Goal: Task Accomplishment & Management: Manage account settings

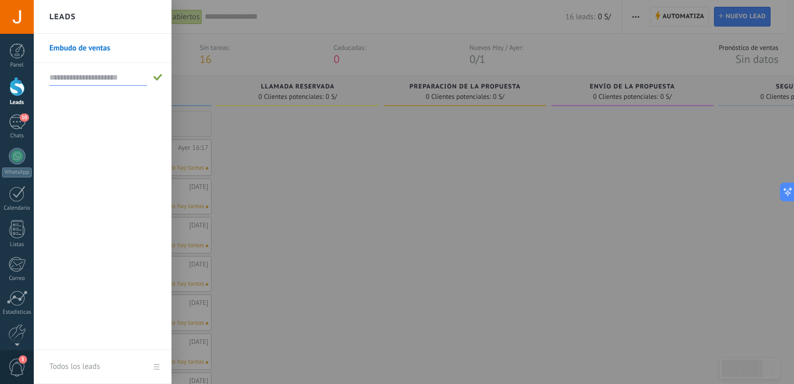
click at [300, 135] on div at bounding box center [431, 192] width 794 height 384
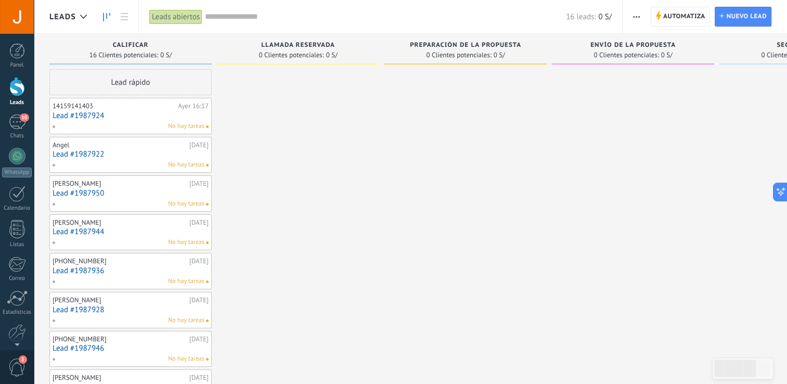
click at [305, 54] on span "0 Clientes potenciales:" at bounding box center [290, 55] width 65 height 6
drag, startPoint x: 303, startPoint y: 50, endPoint x: 280, endPoint y: 123, distance: 76.8
click at [121, 16] on icon at bounding box center [124, 16] width 7 height 7
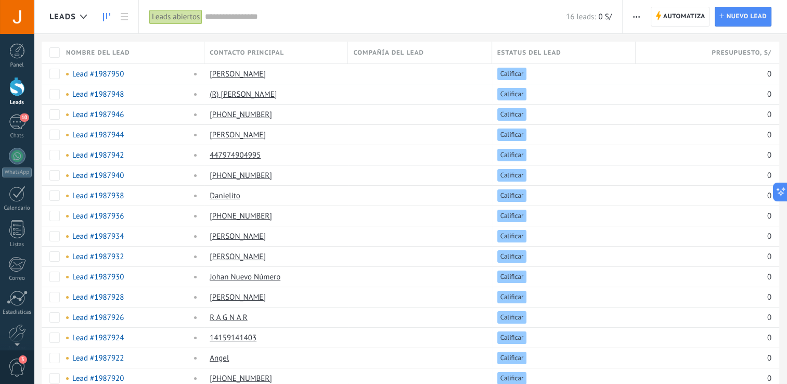
click at [107, 8] on link at bounding box center [107, 17] width 18 height 20
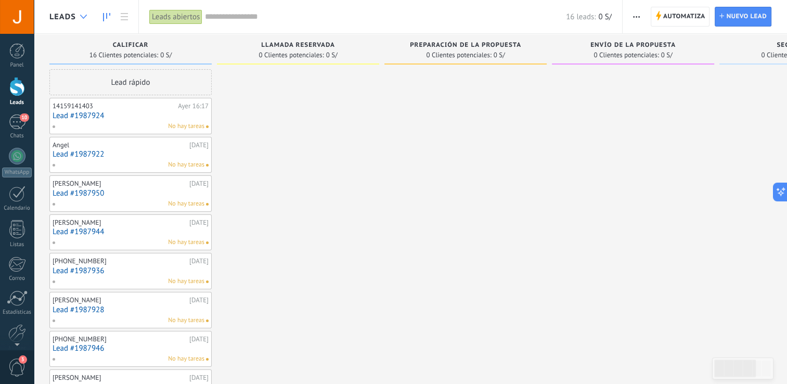
click at [83, 14] on div at bounding box center [83, 17] width 17 height 20
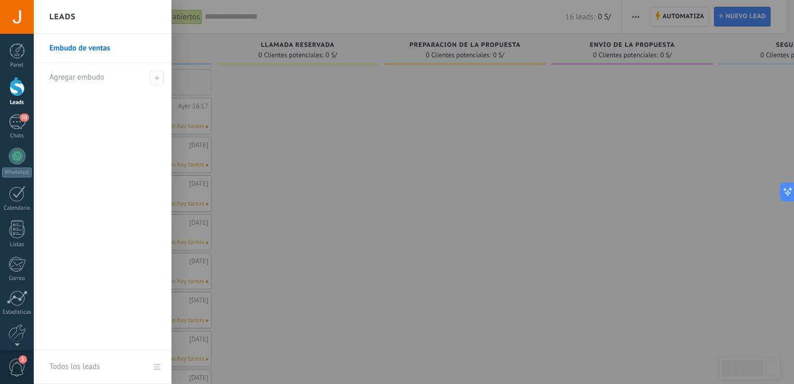
click at [96, 45] on link "Embudo de ventas" at bounding box center [105, 48] width 112 height 29
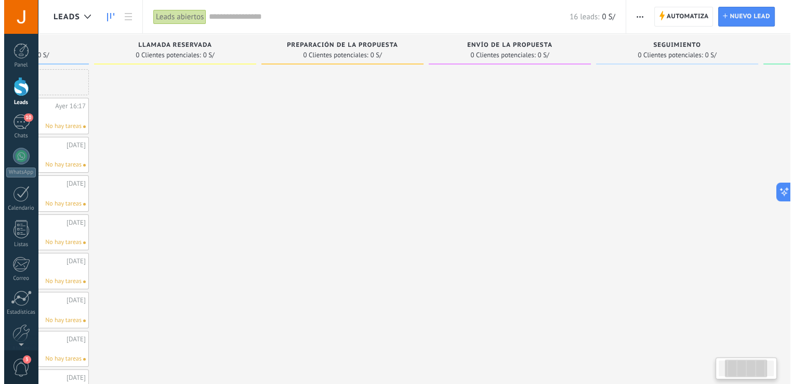
scroll to position [0, 133]
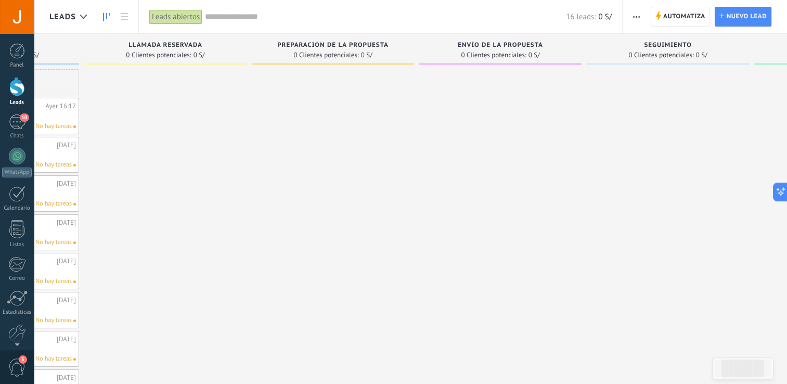
click at [639, 16] on use "button" at bounding box center [636, 17] width 7 height 2
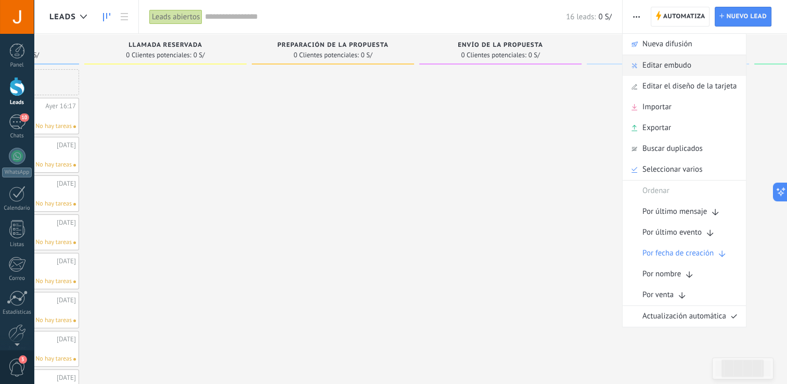
click at [655, 72] on span "Editar embudo" at bounding box center [666, 65] width 49 height 21
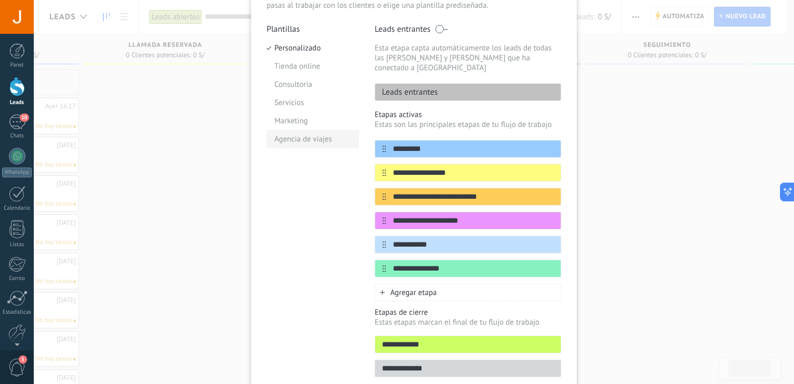
scroll to position [85, 0]
click at [304, 71] on li "Tienda online" at bounding box center [313, 66] width 93 height 18
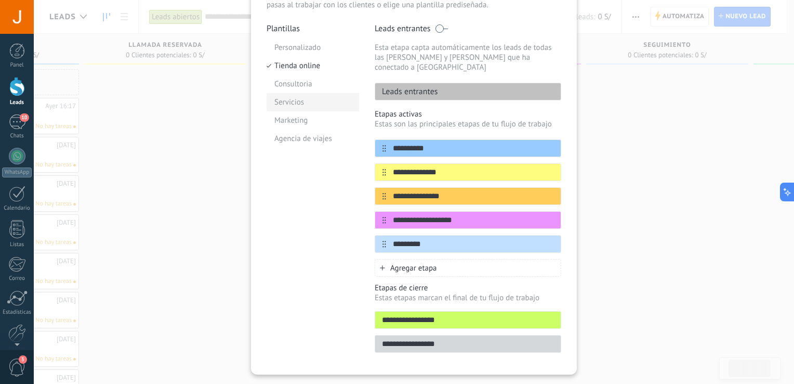
click at [278, 108] on li "Servicios" at bounding box center [313, 102] width 93 height 18
click at [302, 45] on li "Personalizado" at bounding box center [313, 47] width 93 height 18
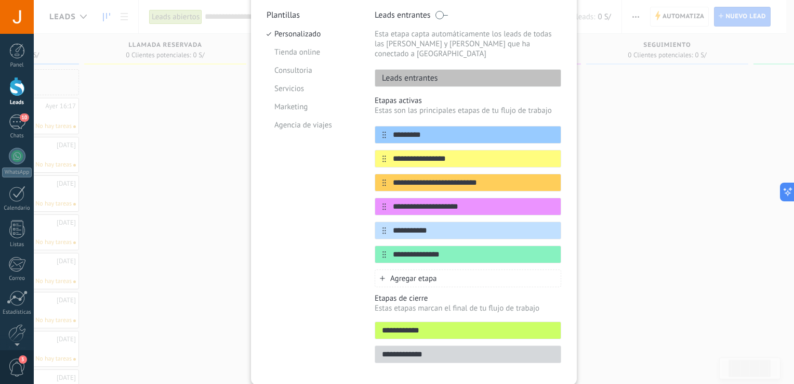
scroll to position [95, 0]
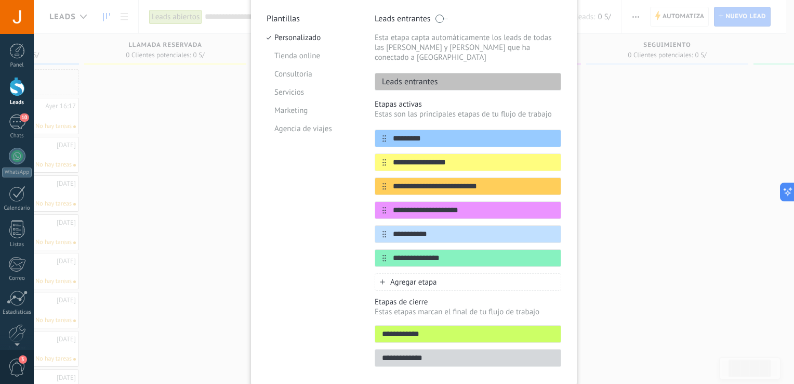
click at [400, 277] on span "Agregar etapa" at bounding box center [413, 282] width 47 height 10
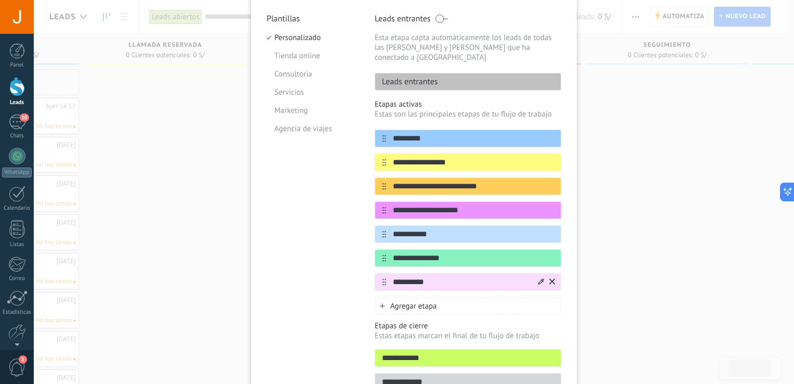
type input "**********"
click at [539, 278] on icon at bounding box center [542, 281] width 6 height 6
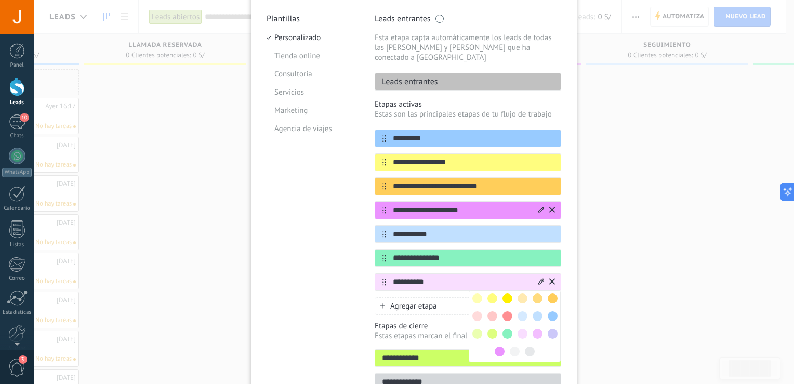
drag, startPoint x: 474, startPoint y: 150, endPoint x: 477, endPoint y: 193, distance: 43.3
click at [477, 193] on div "**********" at bounding box center [468, 209] width 187 height 161
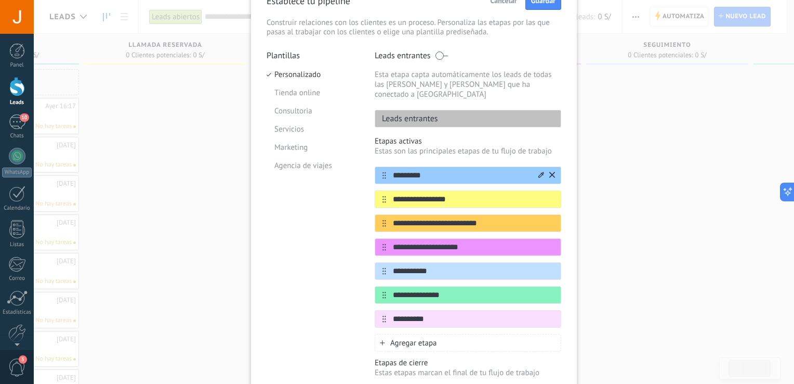
scroll to position [57, 0]
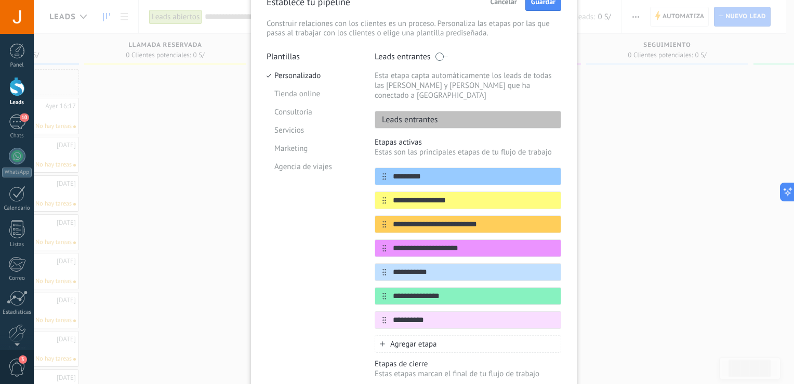
click at [435, 339] on span "Agregar etapa" at bounding box center [413, 344] width 47 height 10
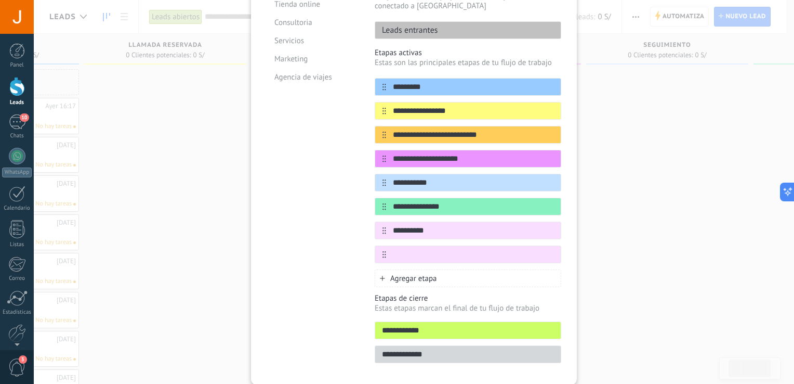
scroll to position [146, 0]
type input "**********"
click at [509, 270] on div "Agregar etapa" at bounding box center [468, 279] width 187 height 18
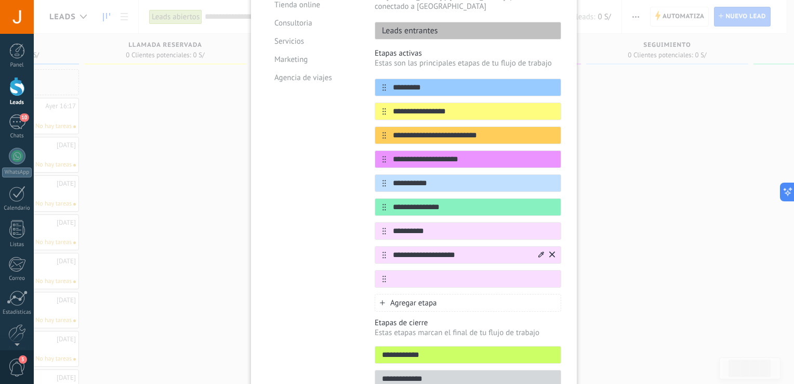
click at [541, 251] on icon at bounding box center [542, 254] width 6 height 6
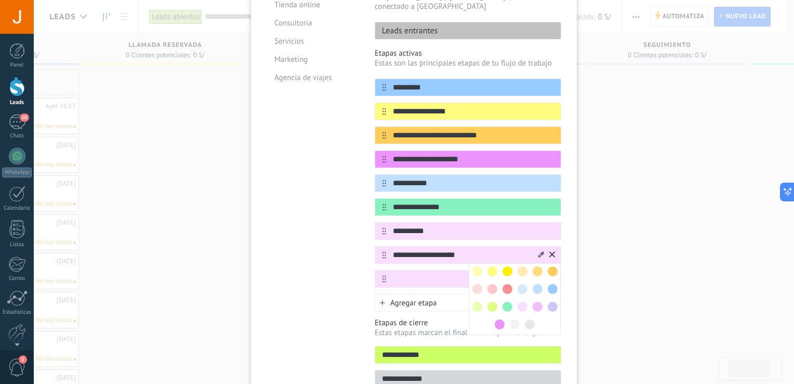
click at [507, 284] on span at bounding box center [508, 289] width 10 height 10
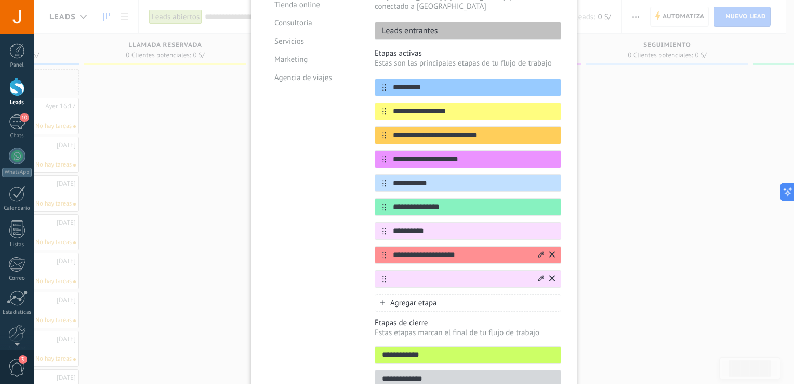
click at [549, 275] on icon at bounding box center [552, 278] width 6 height 6
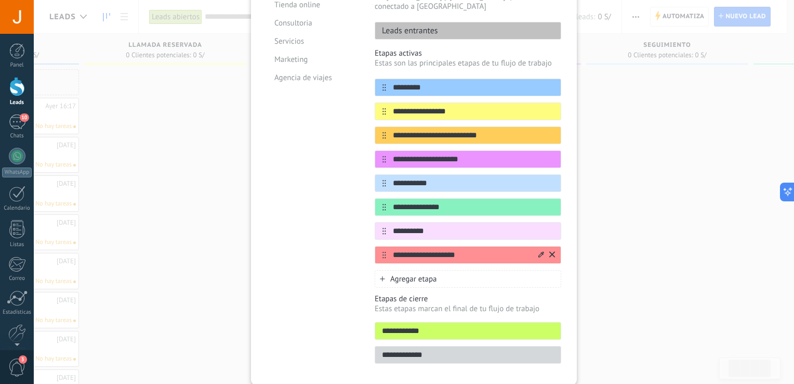
click at [383, 252] on icon at bounding box center [385, 255] width 4 height 7
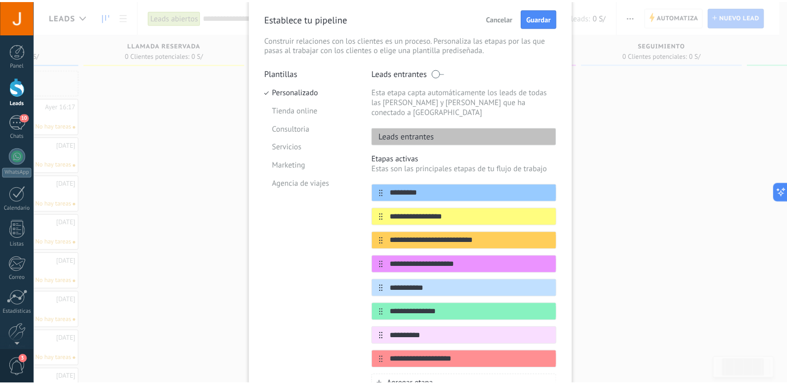
scroll to position [41, 0]
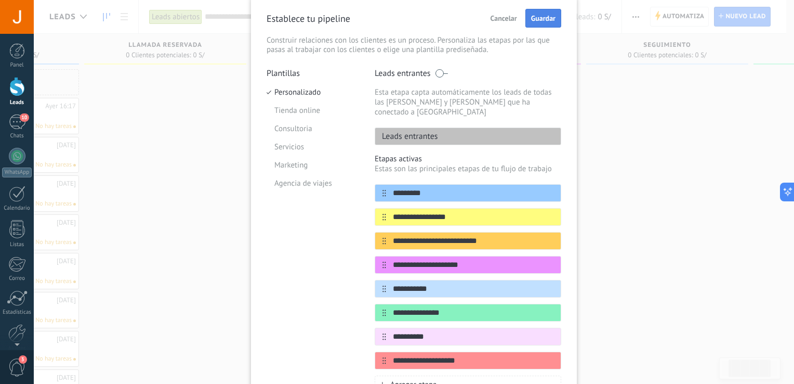
click at [535, 15] on span "Guardar" at bounding box center [543, 18] width 24 height 7
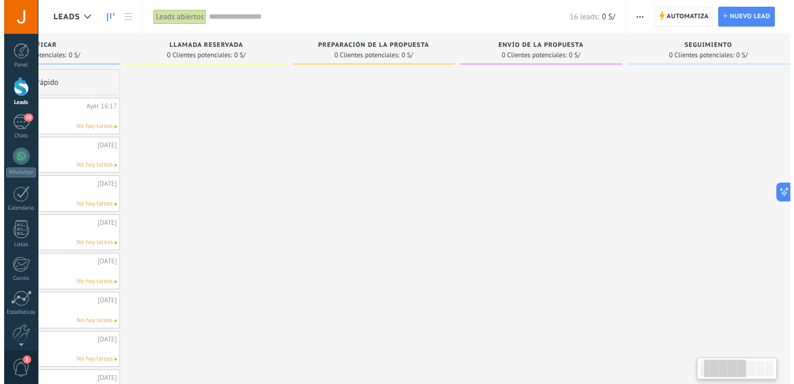
scroll to position [0, 93]
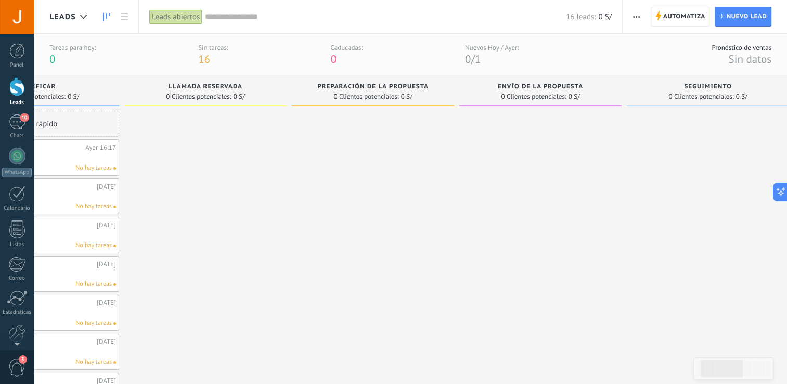
click at [637, 18] on span "button" at bounding box center [636, 17] width 7 height 20
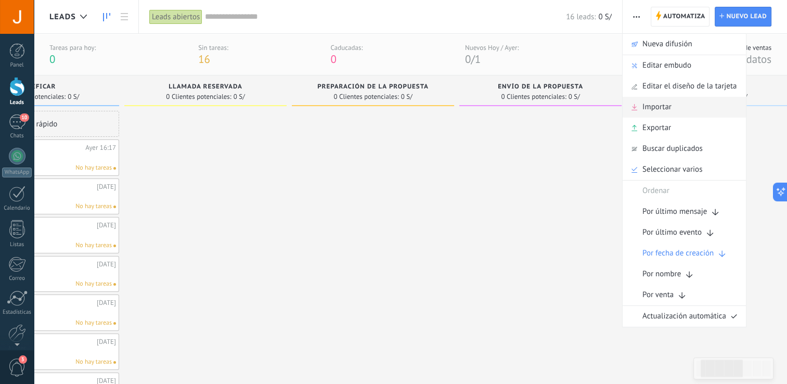
click at [662, 107] on span "Importar" at bounding box center [656, 107] width 29 height 21
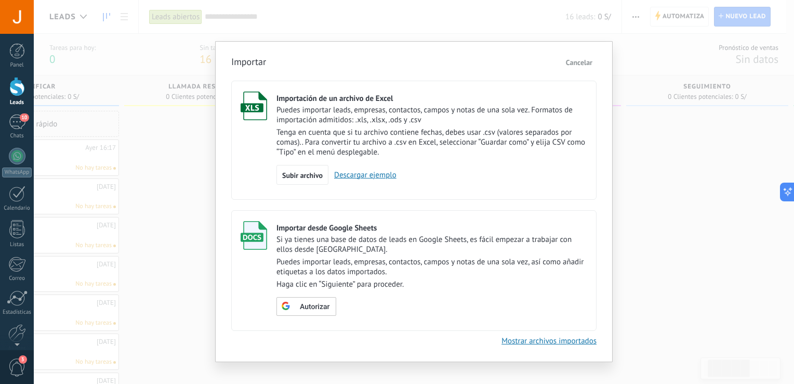
click at [585, 61] on span "Cancelar" at bounding box center [579, 62] width 27 height 9
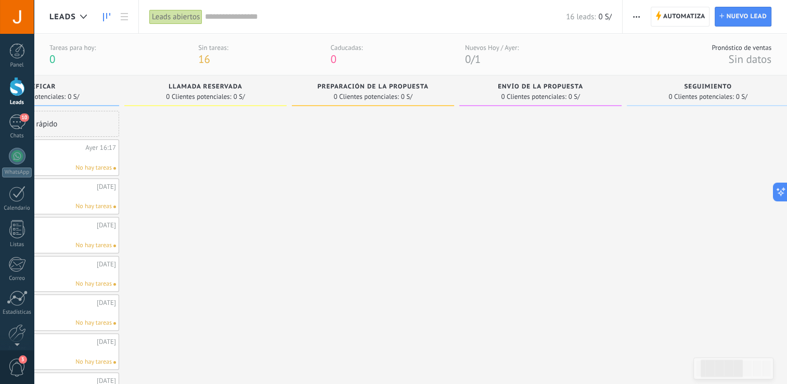
click at [638, 18] on span "button" at bounding box center [636, 17] width 7 height 20
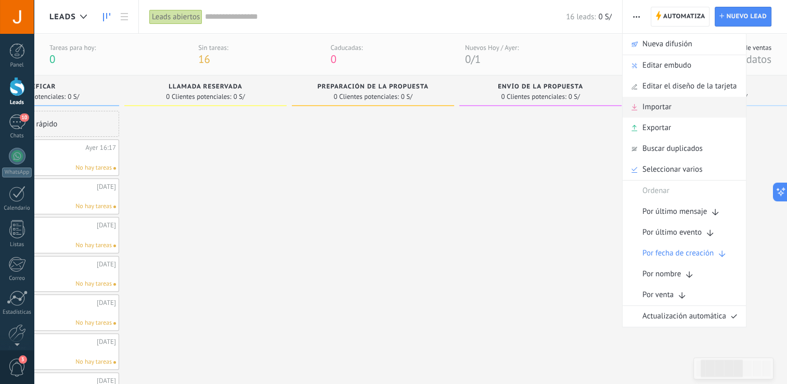
click at [672, 108] on div "Importar" at bounding box center [683, 107] width 123 height 21
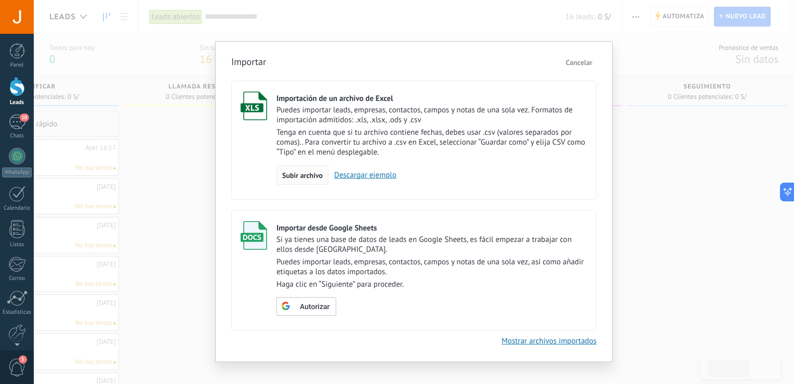
click at [307, 177] on span "Subir archivo" at bounding box center [302, 175] width 41 height 7
click at [0, 0] on input "Importación de un archivo de Excel Puedes importar leads, empresas, contactos, …" at bounding box center [0, 0] width 0 height 0
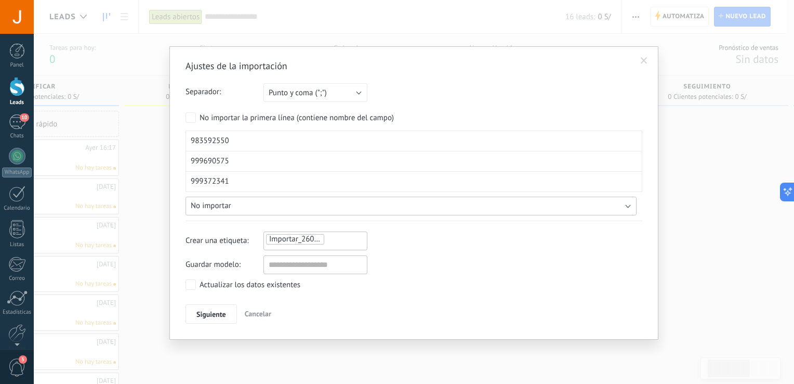
click at [486, 203] on button "No importar" at bounding box center [411, 205] width 451 height 19
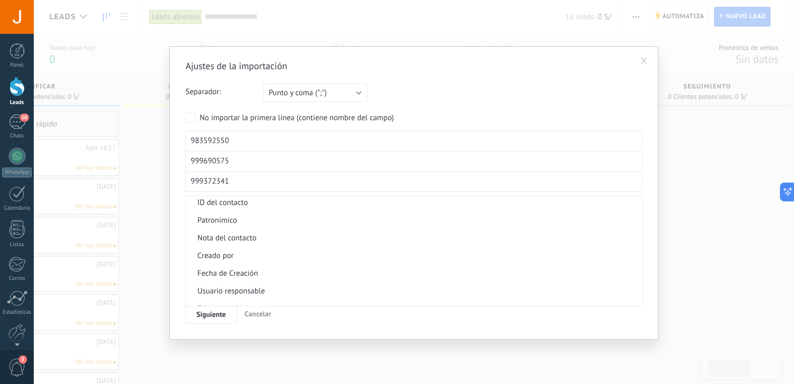
scroll to position [107, 0]
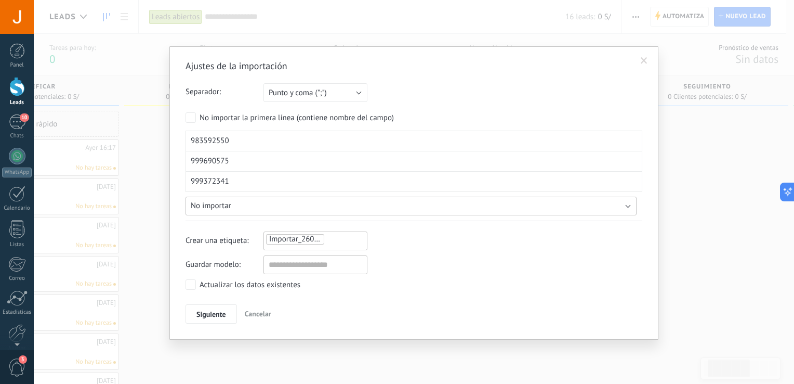
click at [289, 212] on button "No importar" at bounding box center [411, 205] width 451 height 19
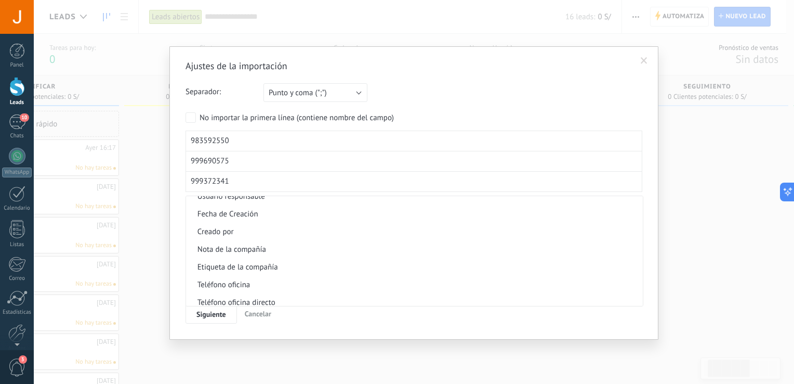
scroll to position [848, 0]
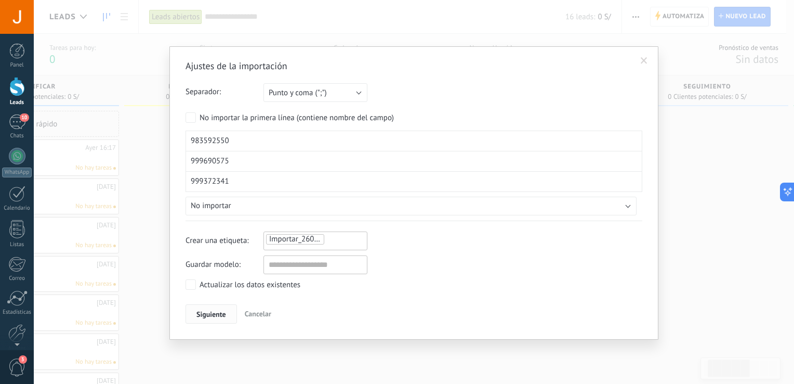
click at [207, 311] on span "Siguiente" at bounding box center [211, 313] width 30 height 7
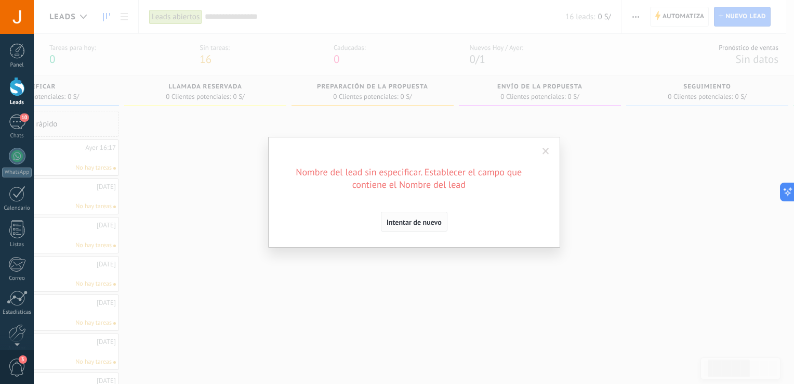
click at [424, 218] on span "Intentar de nuevo" at bounding box center [414, 221] width 55 height 7
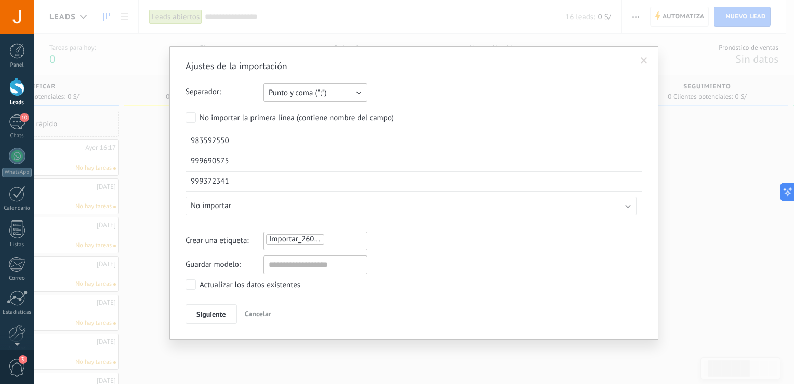
click at [322, 87] on button "Punto y coma (";")" at bounding box center [316, 92] width 104 height 19
click at [322, 87] on li "Punto y coma (";")" at bounding box center [312, 93] width 110 height 18
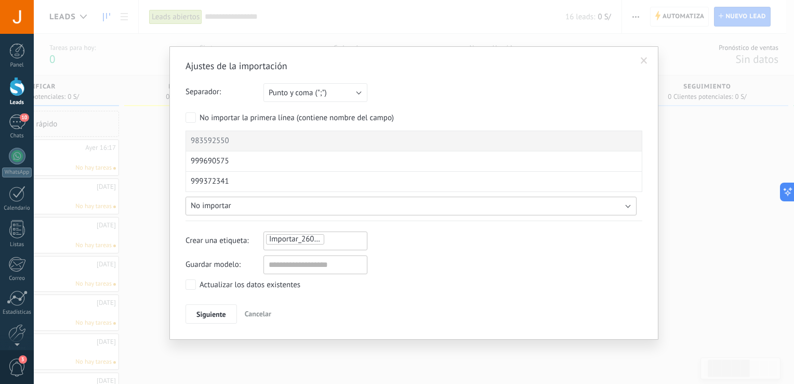
click at [409, 201] on button "No importar" at bounding box center [411, 205] width 451 height 19
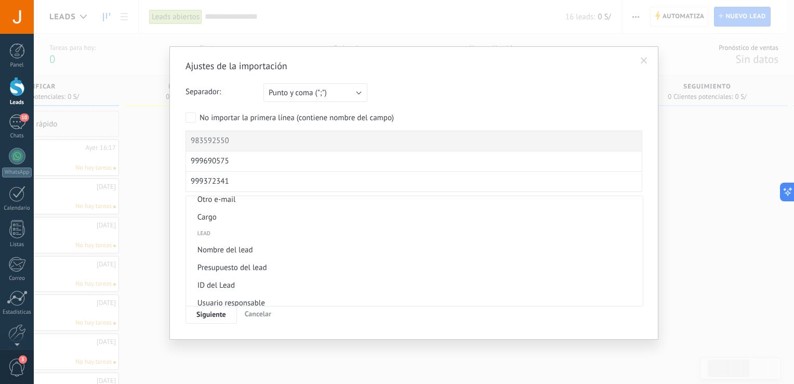
scroll to position [374, 0]
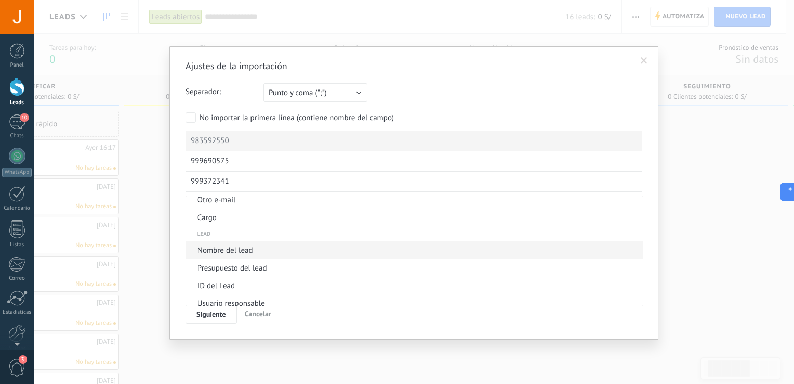
click at [235, 250] on span "Nombre del lead" at bounding box center [413, 250] width 454 height 10
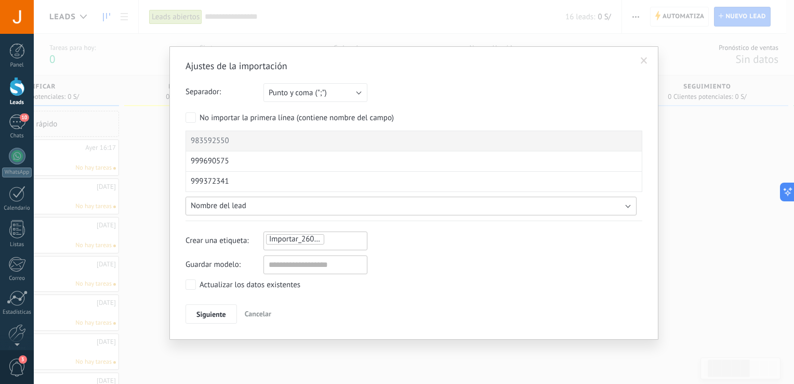
click at [297, 210] on button "Nombre del lead" at bounding box center [411, 205] width 451 height 19
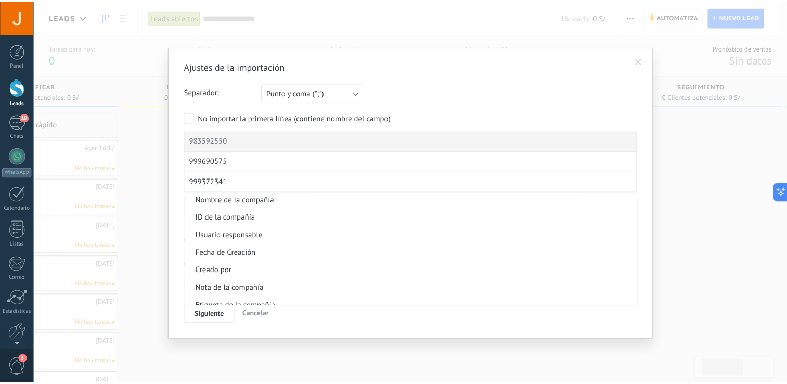
scroll to position [812, 0]
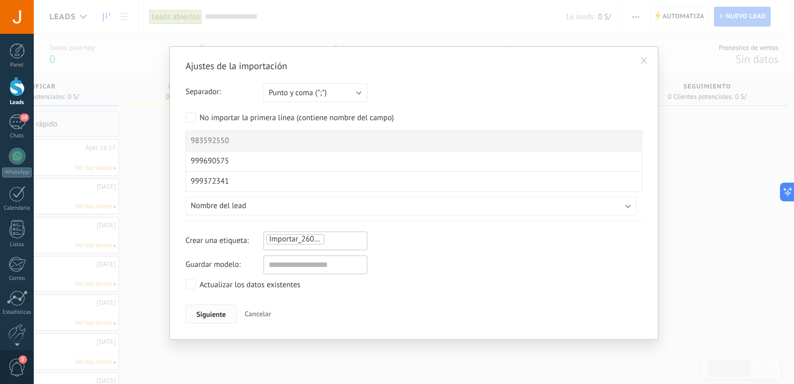
click at [212, 315] on span "Siguiente" at bounding box center [211, 313] width 30 height 7
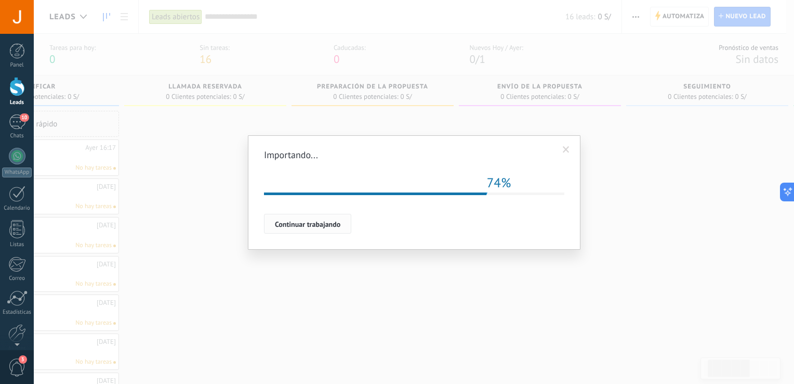
click at [312, 224] on span "Continuar trabajando" at bounding box center [307, 223] width 65 height 7
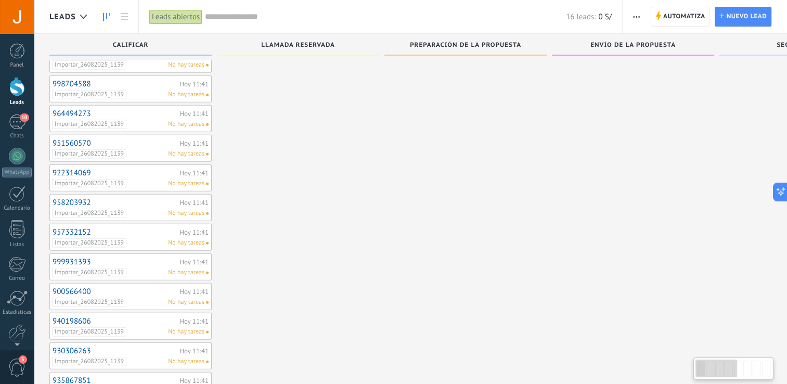
scroll to position [2958, 0]
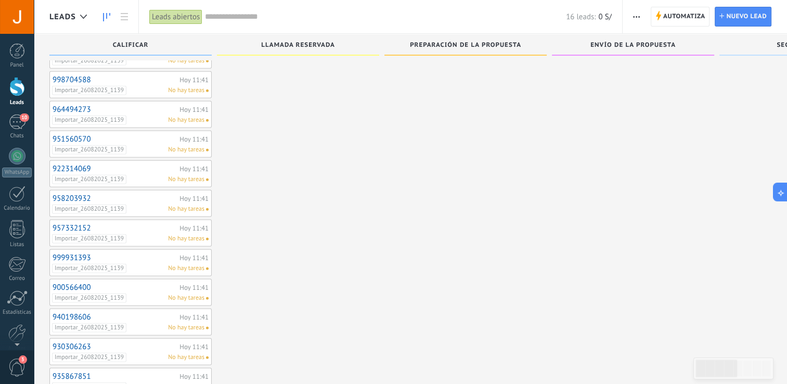
click at [728, 371] on div at bounding box center [716, 368] width 42 height 18
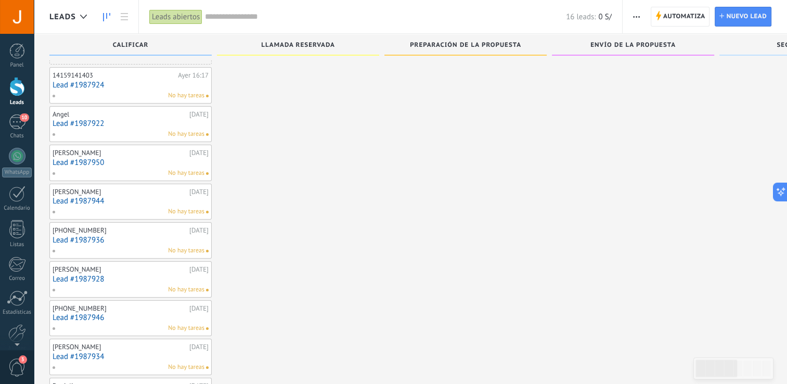
scroll to position [0, 0]
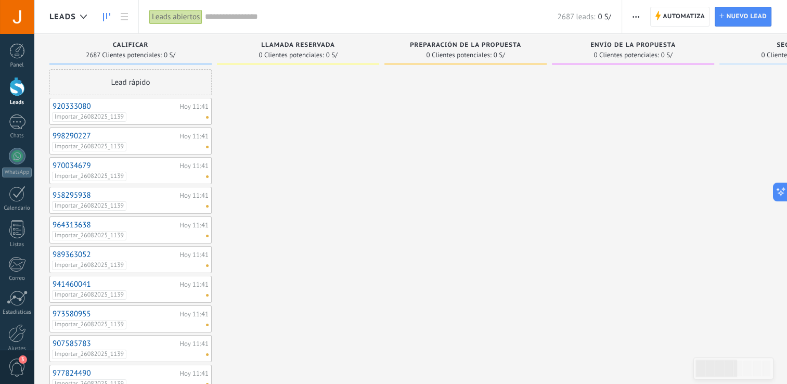
click at [637, 16] on icon "button" at bounding box center [635, 17] width 7 height 2
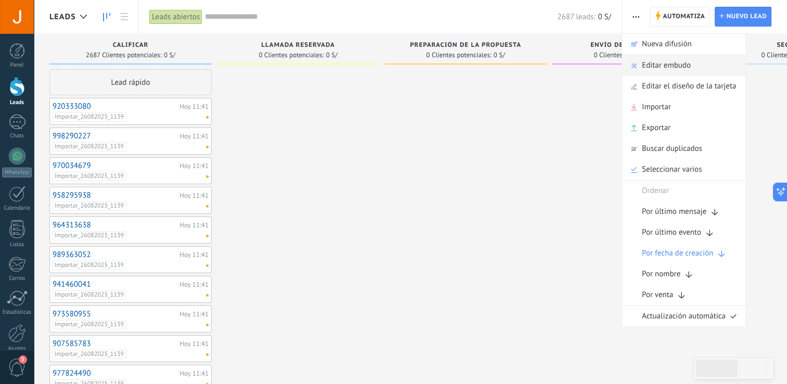
click at [664, 63] on span "Editar embudo" at bounding box center [665, 65] width 49 height 21
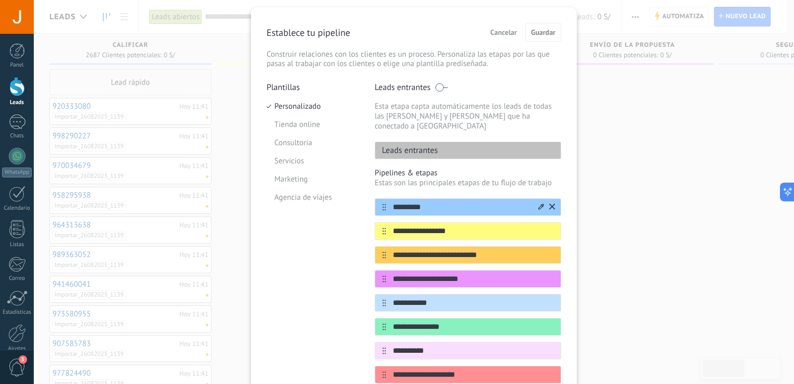
scroll to position [16, 0]
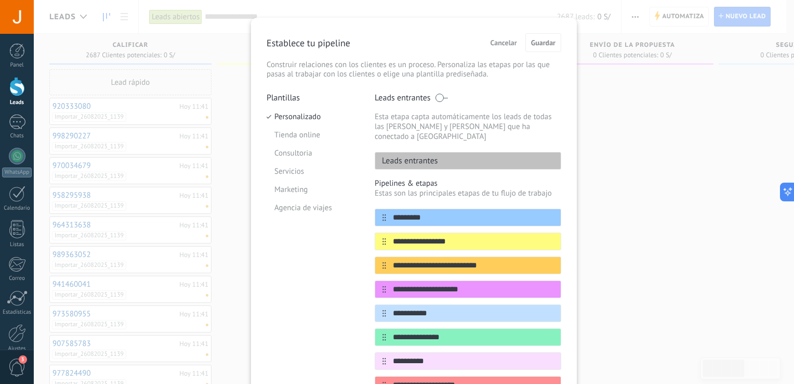
click at [506, 42] on span "Cancelar" at bounding box center [504, 42] width 27 height 7
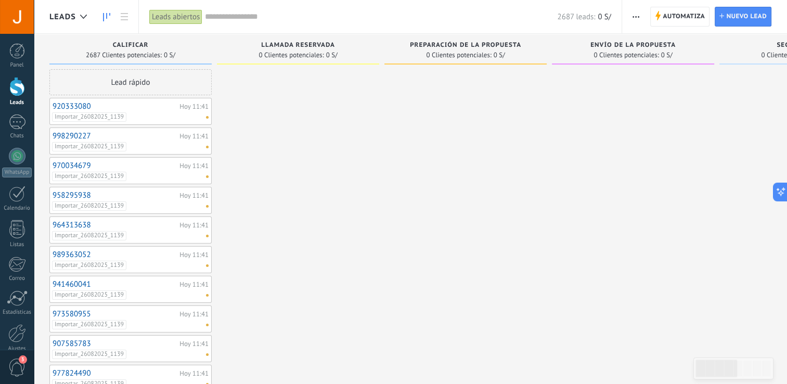
click at [634, 15] on span "button" at bounding box center [635, 17] width 7 height 20
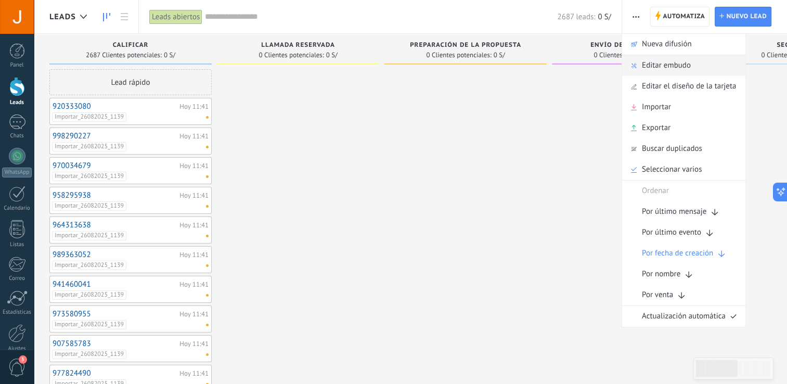
click at [645, 66] on span "Editar embudo" at bounding box center [665, 65] width 49 height 21
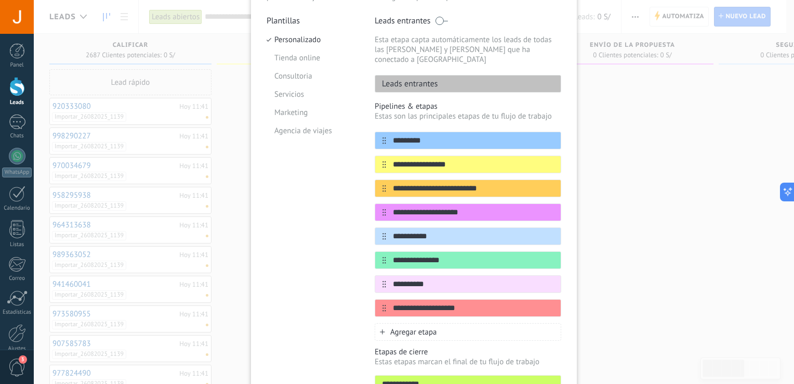
scroll to position [79, 0]
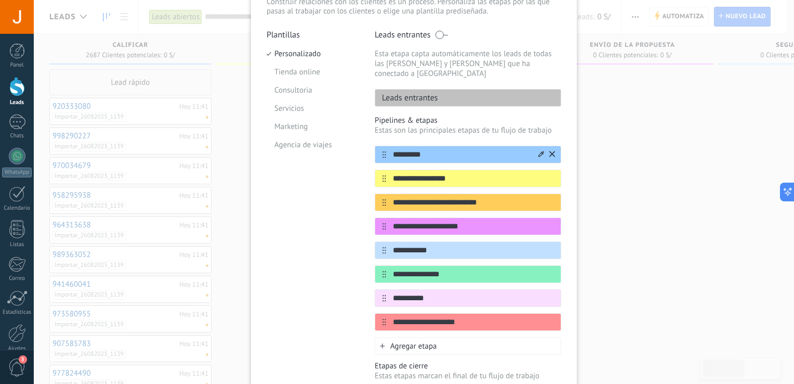
click at [540, 151] on icon at bounding box center [542, 154] width 6 height 6
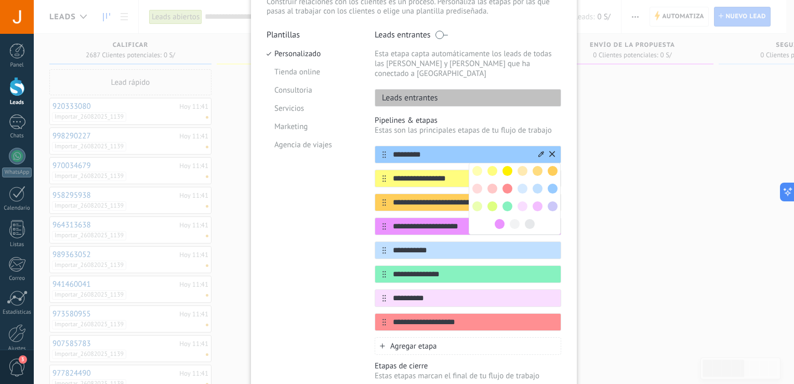
click at [447, 149] on input "*********" at bounding box center [461, 154] width 151 height 11
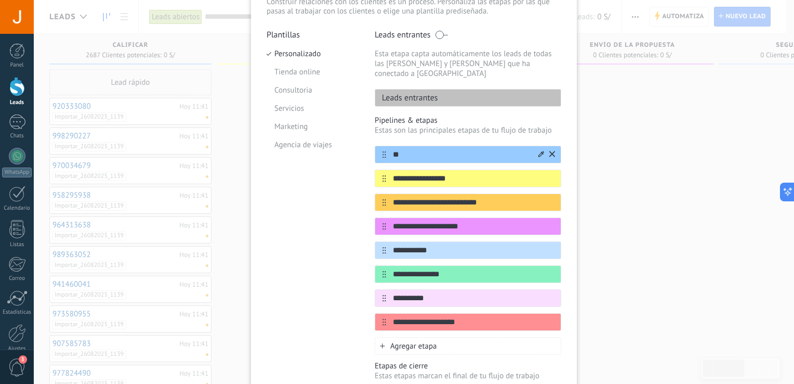
type input "*"
type input "**********"
click at [456, 173] on input "**********" at bounding box center [461, 178] width 151 height 11
drag, startPoint x: 493, startPoint y: 193, endPoint x: 391, endPoint y: 190, distance: 101.9
click at [391, 197] on input "**********" at bounding box center [461, 202] width 151 height 11
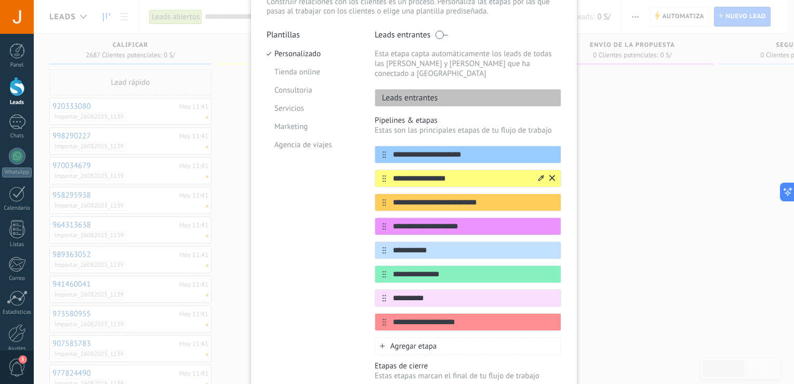
click at [463, 173] on input "**********" at bounding box center [461, 178] width 151 height 11
drag, startPoint x: 463, startPoint y: 169, endPoint x: 385, endPoint y: 172, distance: 77.5
click at [386, 173] on input "**********" at bounding box center [461, 178] width 151 height 11
paste input "**********"
type input "*"
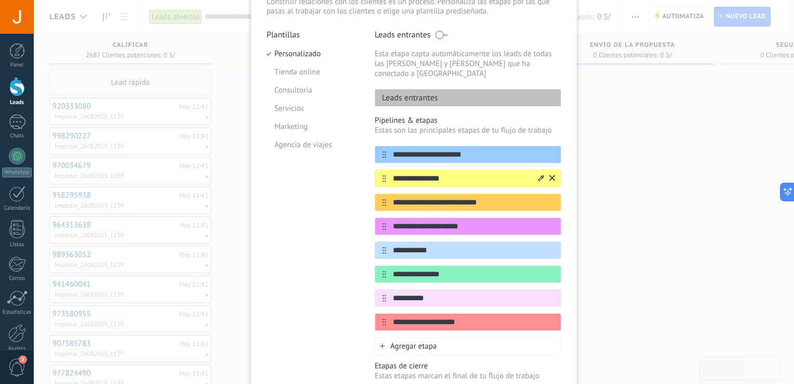
drag, startPoint x: 450, startPoint y: 168, endPoint x: 389, endPoint y: 165, distance: 60.9
click at [389, 173] on input "**********" at bounding box center [461, 178] width 151 height 11
type input "**********"
drag, startPoint x: 487, startPoint y: 190, endPoint x: 384, endPoint y: 194, distance: 103.0
click at [386, 197] on input "**********" at bounding box center [461, 202] width 151 height 11
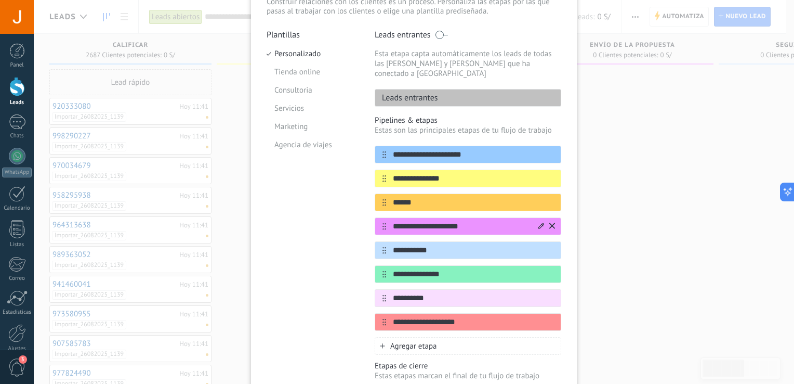
type input "******"
drag, startPoint x: 463, startPoint y: 216, endPoint x: 390, endPoint y: 222, distance: 73.6
click at [390, 222] on div "**********" at bounding box center [468, 226] width 187 height 18
type input "**********"
click at [416, 245] on input "**********" at bounding box center [461, 250] width 151 height 11
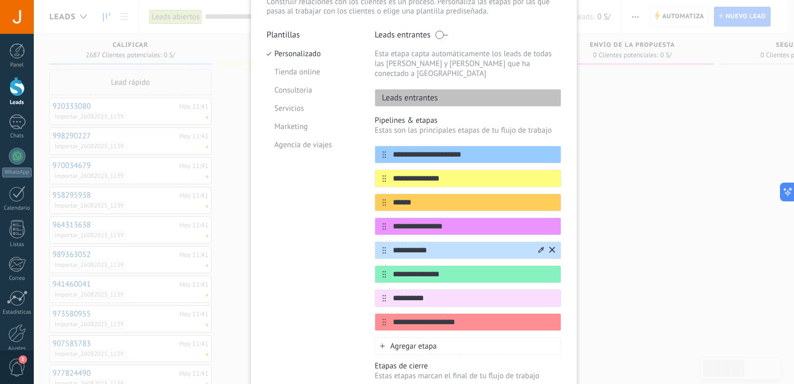
click at [416, 245] on input "**********" at bounding box center [461, 250] width 151 height 11
drag, startPoint x: 443, startPoint y: 239, endPoint x: 356, endPoint y: 259, distance: 89.8
click at [356, 259] on div "**********" at bounding box center [414, 233] width 295 height 407
drag, startPoint x: 460, startPoint y: 239, endPoint x: 389, endPoint y: 238, distance: 70.7
click at [389, 245] on input "**********" at bounding box center [461, 250] width 151 height 11
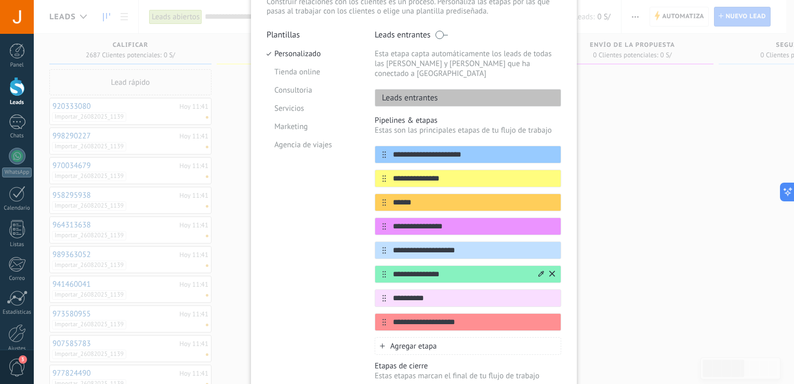
type input "**********"
click at [428, 269] on input "**********" at bounding box center [461, 274] width 151 height 11
drag, startPoint x: 448, startPoint y: 263, endPoint x: 386, endPoint y: 270, distance: 62.3
click at [386, 270] on div "**********" at bounding box center [468, 274] width 187 height 18
paste input "*****"
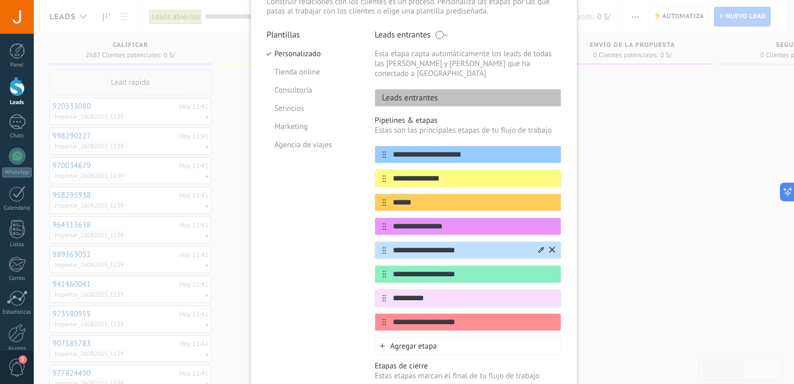
type input "**********"
drag, startPoint x: 467, startPoint y: 239, endPoint x: 373, endPoint y: 242, distance: 94.2
click at [375, 242] on div "**********" at bounding box center [468, 250] width 187 height 18
type input "**********"
drag, startPoint x: 430, startPoint y: 285, endPoint x: 381, endPoint y: 287, distance: 49.9
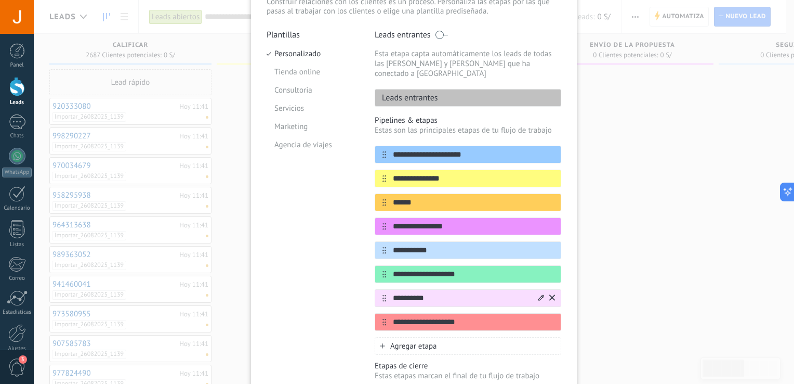
click at [381, 289] on div "**********" at bounding box center [468, 298] width 187 height 18
type input "*"
type input "**********"
drag, startPoint x: 455, startPoint y: 313, endPoint x: 377, endPoint y: 308, distance: 78.6
click at [377, 313] on div "**********" at bounding box center [468, 322] width 187 height 18
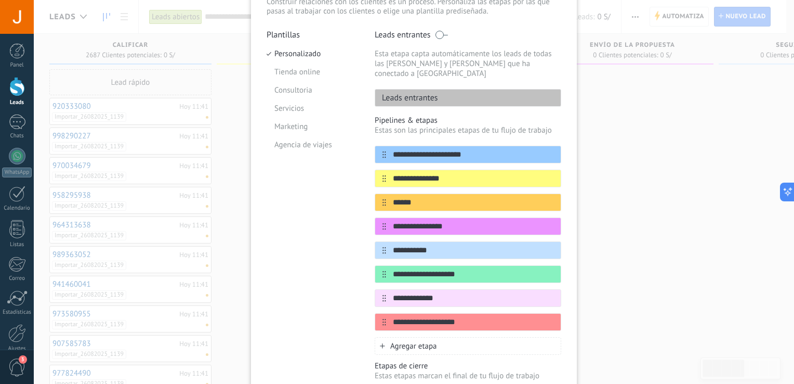
type input "**********"
click at [343, 278] on div "Plantillas Personalizado Tienda online Consultoria Servicios Marketing Agencia …" at bounding box center [313, 233] width 93 height 407
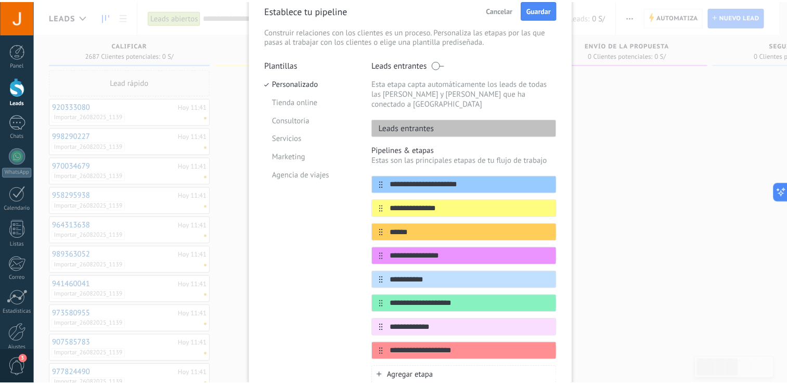
scroll to position [46, 0]
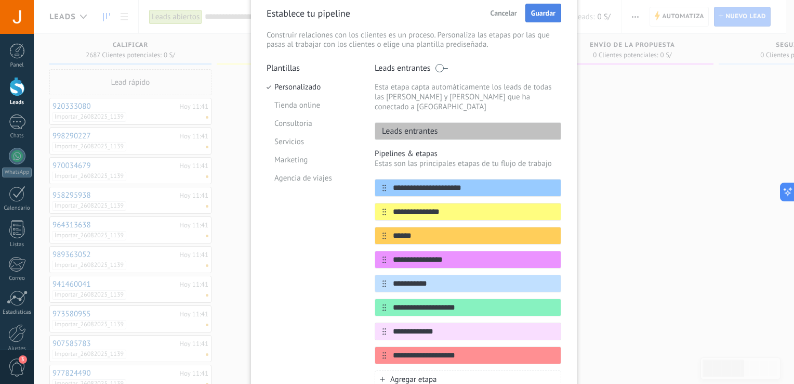
click at [541, 12] on span "Guardar" at bounding box center [543, 12] width 24 height 7
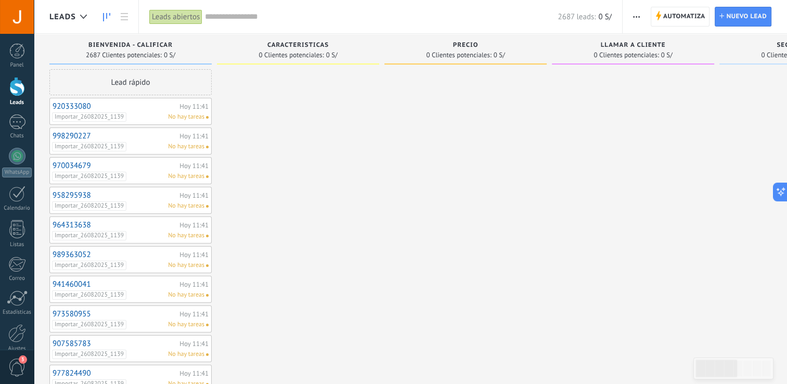
click at [54, 25] on div "Leads" at bounding box center [70, 16] width 43 height 33
click at [58, 17] on span "Leads" at bounding box center [62, 17] width 27 height 10
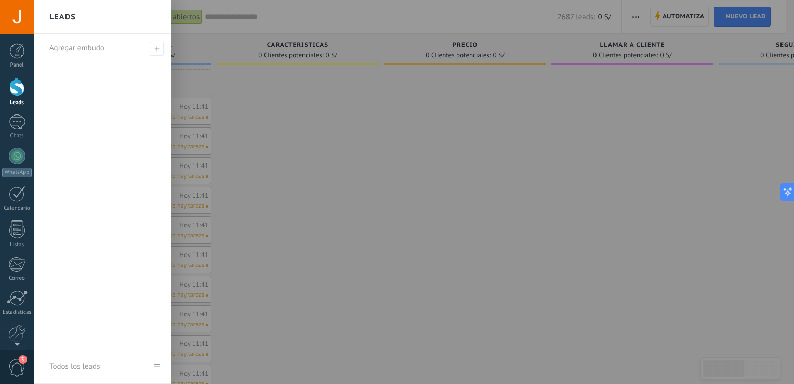
click at [58, 17] on h2 "Leads" at bounding box center [62, 17] width 27 height 33
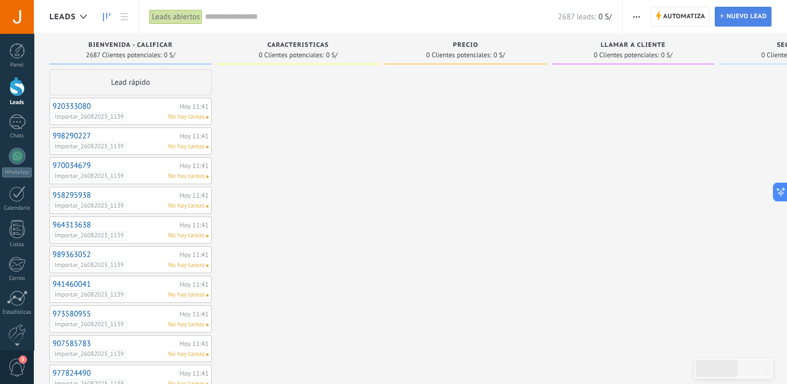
click at [733, 21] on span "Nuevo lead" at bounding box center [746, 16] width 41 height 19
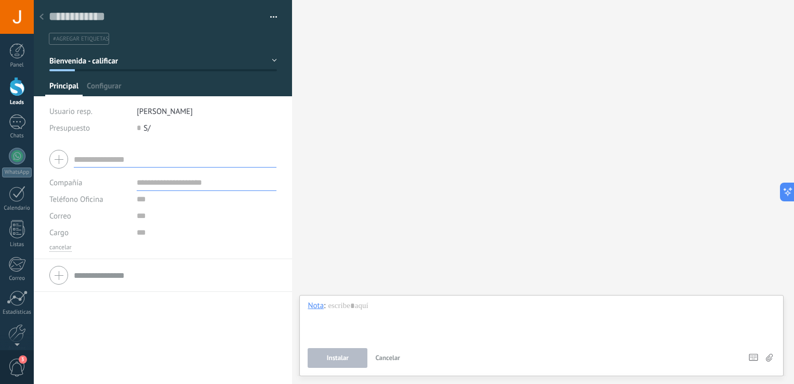
click at [268, 59] on button "Bienvenida - calificar" at bounding box center [163, 60] width 228 height 19
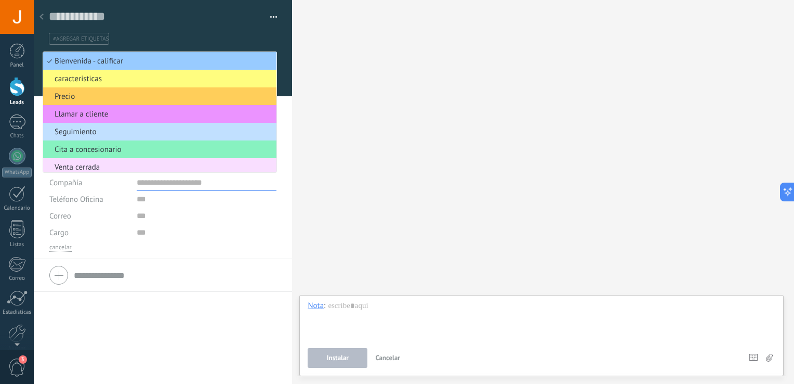
click at [276, 15] on div "Guardar y crear Administrar etiquetas #agregar etiquetas" at bounding box center [163, 22] width 259 height 45
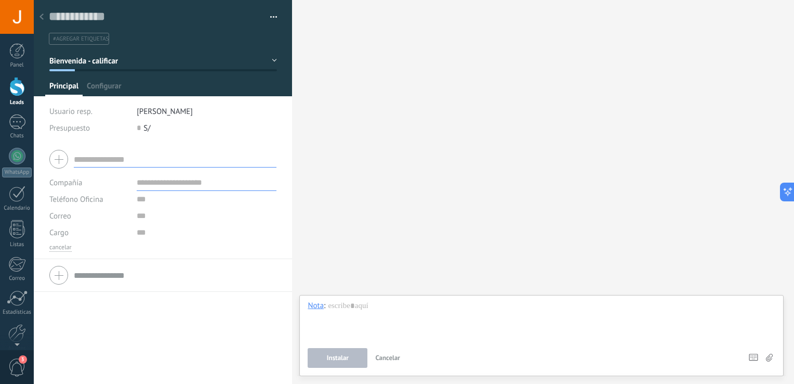
click at [268, 16] on button "button" at bounding box center [270, 17] width 15 height 16
click at [329, 76] on div "Buscar Carga más Participantes: 0 Agregar usuario Bots: 0" at bounding box center [543, 192] width 502 height 384
click at [95, 90] on span "Configurar" at bounding box center [104, 88] width 34 height 15
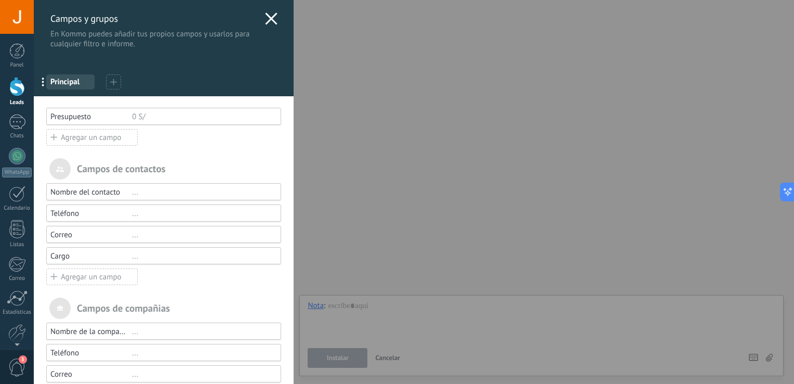
click at [146, 113] on div "0 S/" at bounding box center [202, 117] width 140 height 10
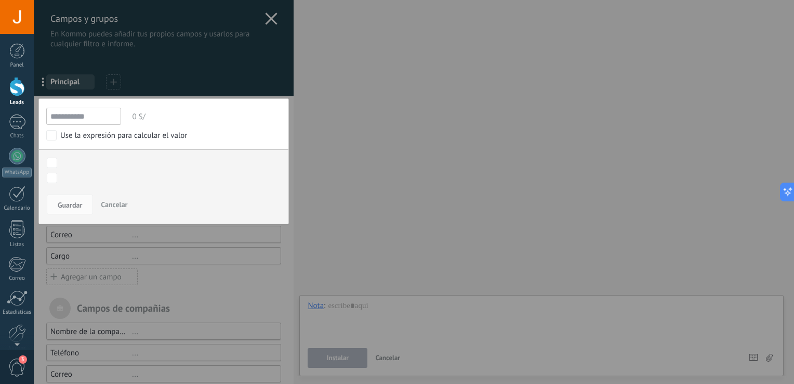
click at [268, 20] on div at bounding box center [164, 232] width 260 height 465
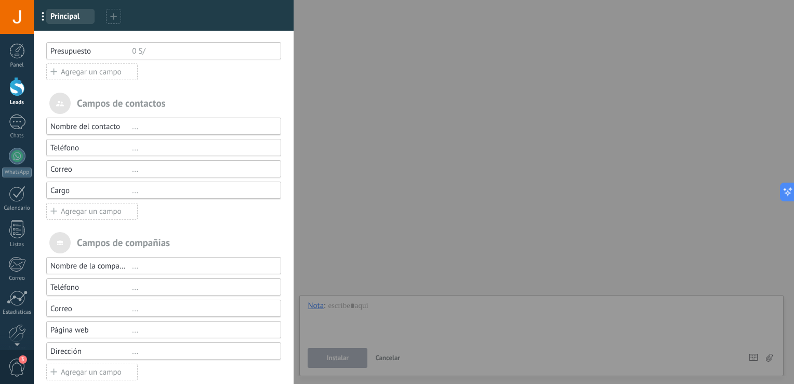
scroll to position [66, 0]
click at [42, 16] on span "..." at bounding box center [46, 16] width 21 height 18
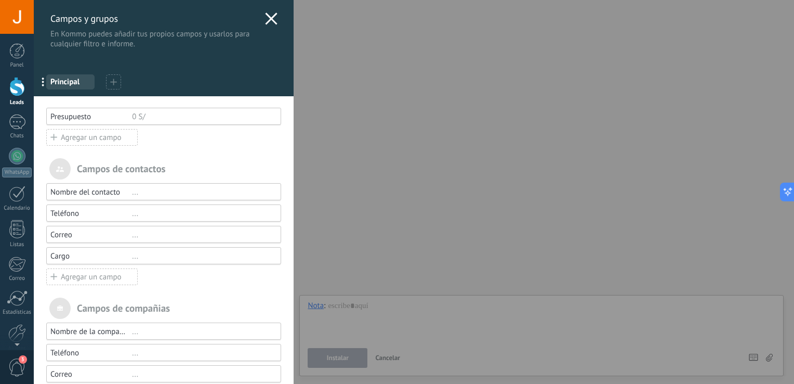
click at [273, 15] on icon at bounding box center [271, 18] width 12 height 12
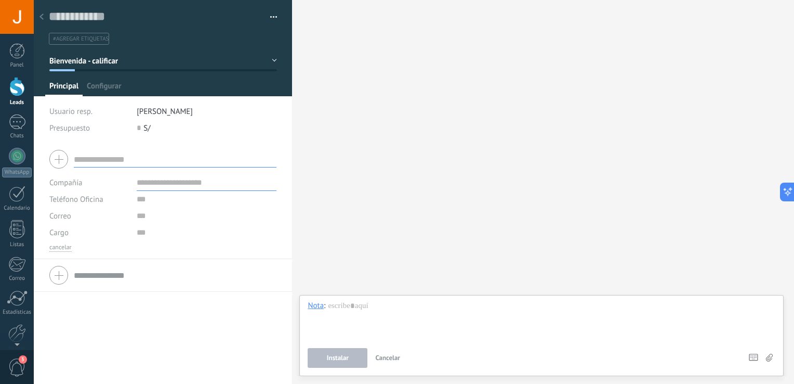
click at [341, 138] on div "Buscar Carga más Participantes: 0 Agregar usuario Bots: 0" at bounding box center [543, 192] width 502 height 384
click at [355, 80] on div "Buscar Carga más Participantes: 0 Agregar usuario Bots: 0" at bounding box center [543, 192] width 502 height 384
click at [15, 7] on div at bounding box center [17, 17] width 34 height 34
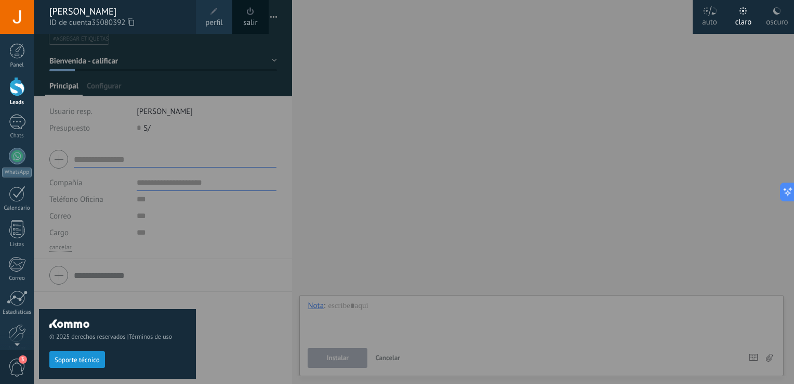
click at [781, 19] on div "oscuro" at bounding box center [777, 20] width 22 height 27
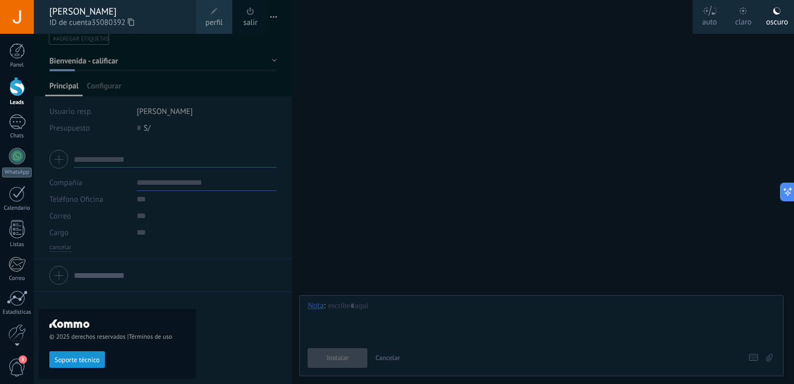
click at [744, 11] on icon at bounding box center [743, 10] width 7 height 7
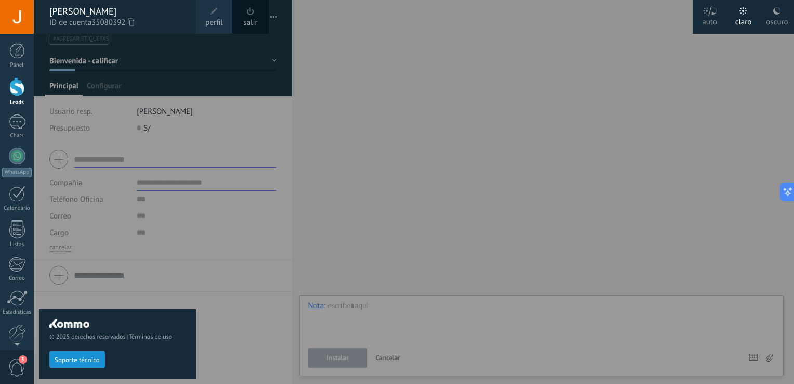
click at [509, 70] on div at bounding box center [431, 192] width 794 height 384
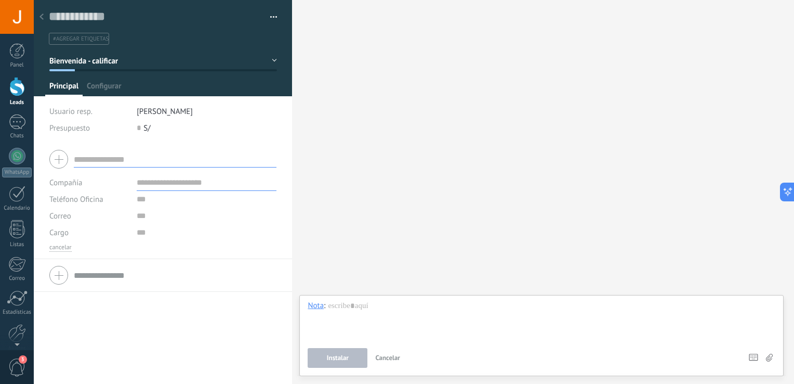
click at [433, 124] on div "Buscar Carga más Participantes: 0 Agregar usuario Bots: 0" at bounding box center [543, 192] width 502 height 384
click at [12, 129] on link "Chats" at bounding box center [17, 126] width 34 height 25
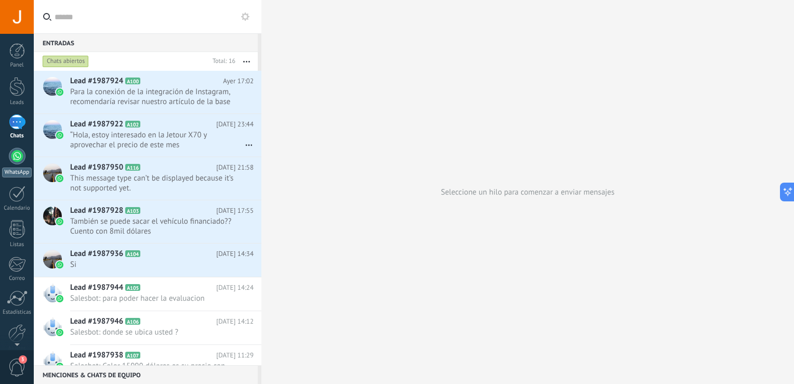
click at [19, 156] on div at bounding box center [17, 156] width 17 height 17
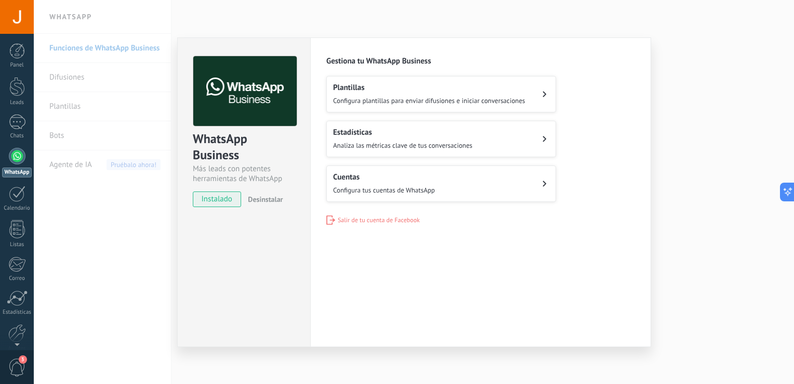
click at [539, 99] on button "Plantillas Configura plantillas para enviar difusiones e iniciar conversaciones" at bounding box center [441, 94] width 230 height 36
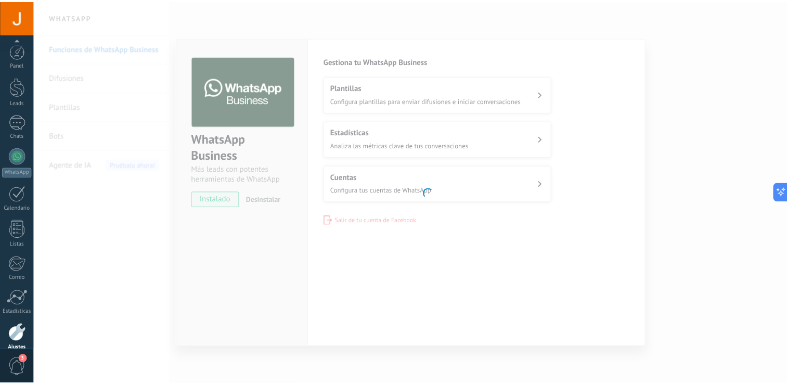
scroll to position [48, 0]
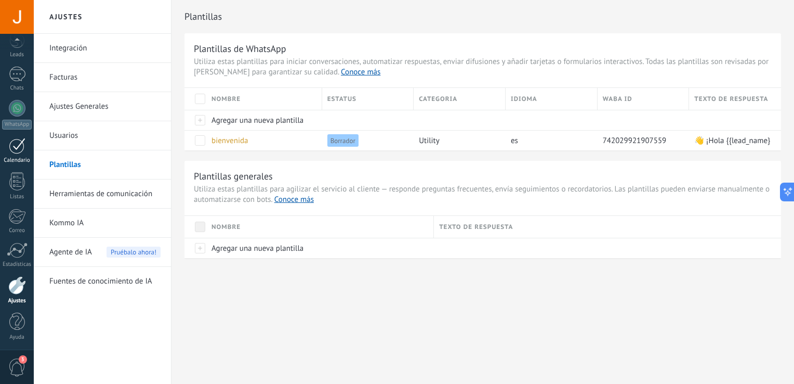
click at [15, 152] on div at bounding box center [17, 146] width 17 height 16
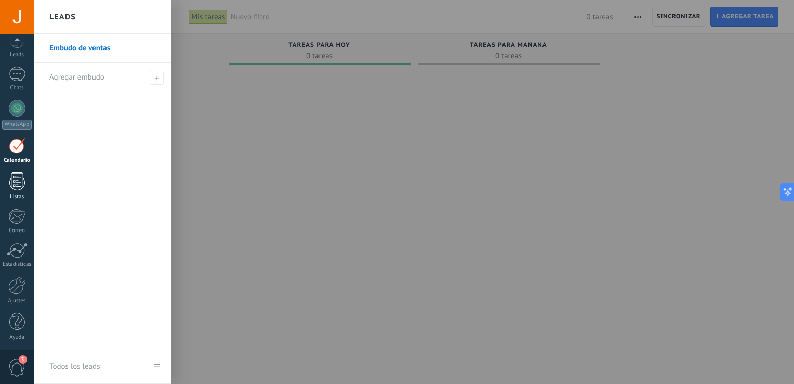
click at [15, 182] on div at bounding box center [17, 181] width 16 height 18
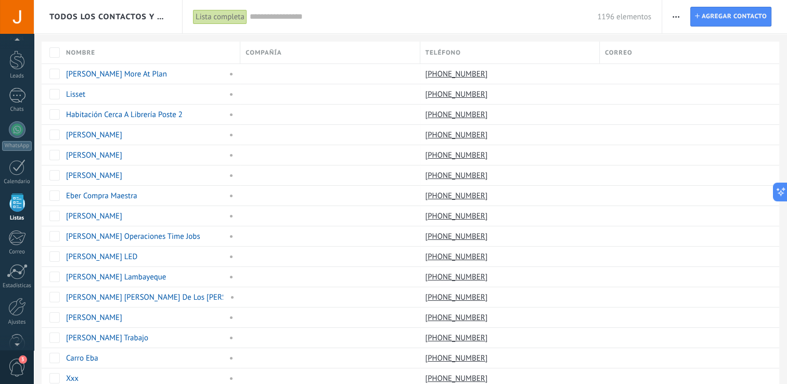
click at [19, 14] on div at bounding box center [17, 17] width 34 height 34
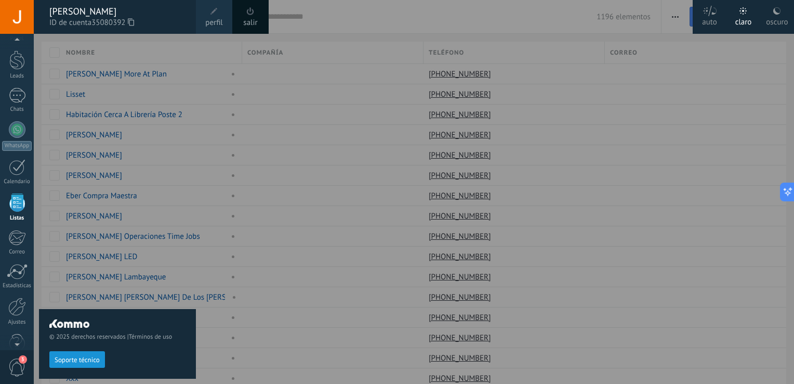
click at [124, 25] on span "35080392" at bounding box center [112, 22] width 43 height 11
drag, startPoint x: 124, startPoint y: 25, endPoint x: 76, endPoint y: 16, distance: 49.3
click at [76, 16] on div "[PERSON_NAME]" at bounding box center [117, 11] width 136 height 11
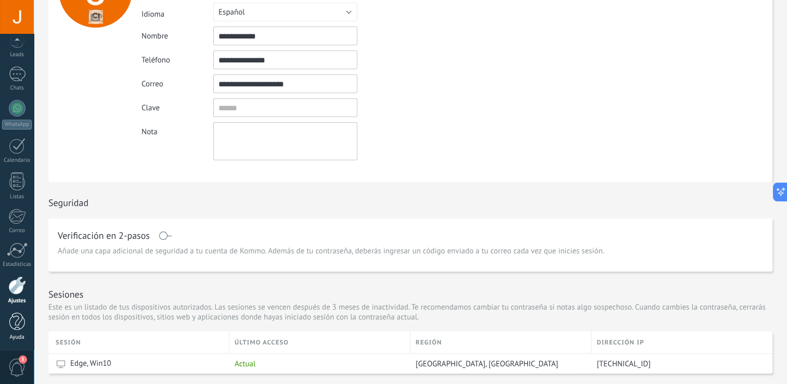
scroll to position [116, 0]
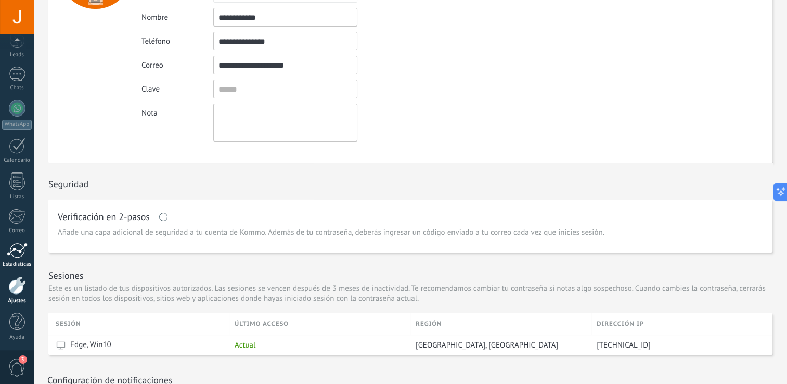
click at [16, 253] on div at bounding box center [17, 250] width 21 height 16
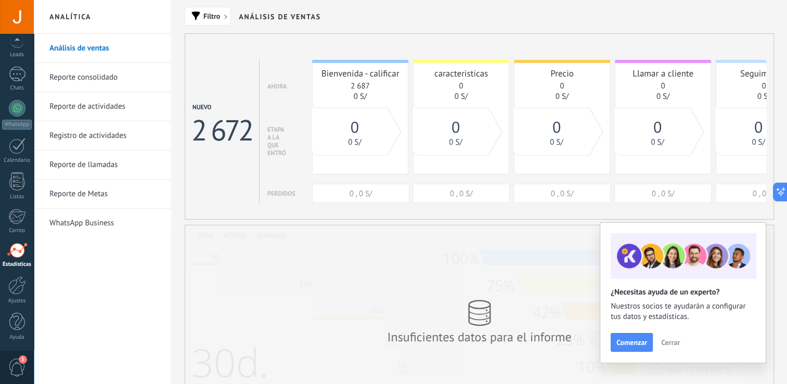
click at [674, 343] on span "Cerrar" at bounding box center [670, 341] width 19 height 7
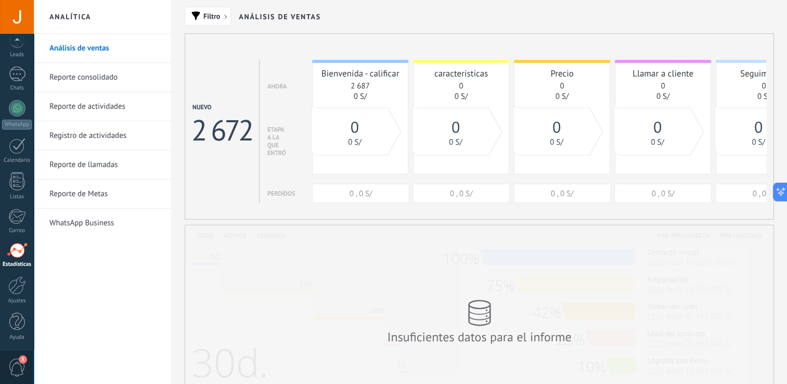
click at [81, 80] on link "Reporte consolidado" at bounding box center [104, 77] width 111 height 29
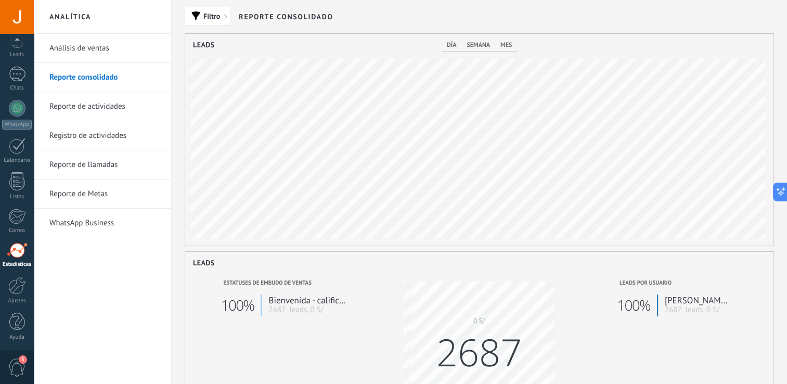
scroll to position [212, 588]
click at [87, 106] on link "Reporte de actividades" at bounding box center [104, 106] width 111 height 29
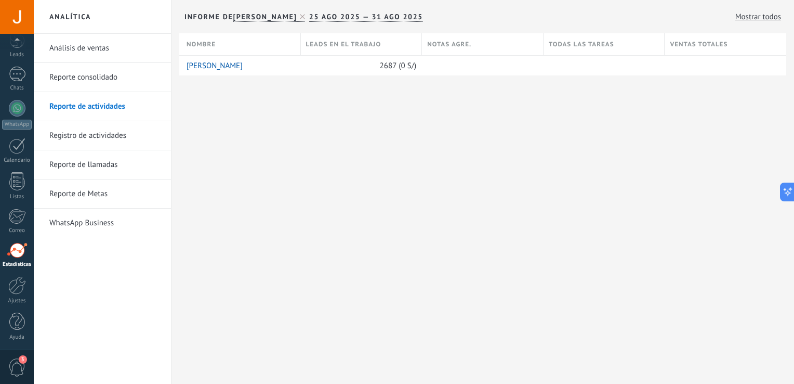
click at [89, 137] on link "Registro de actividades" at bounding box center [104, 135] width 111 height 29
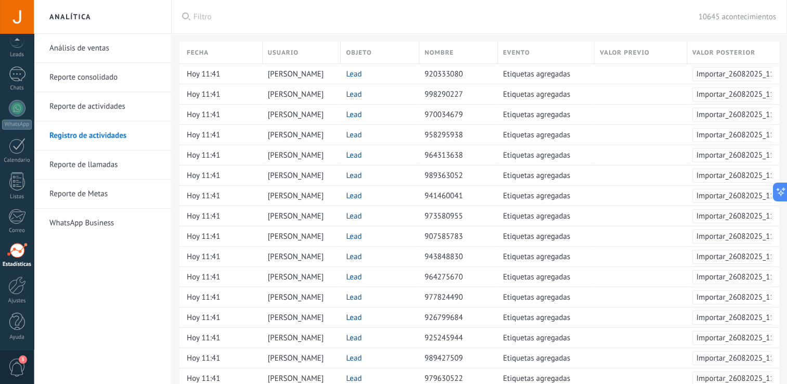
click at [87, 162] on link "Reporte de llamadas" at bounding box center [104, 164] width 111 height 29
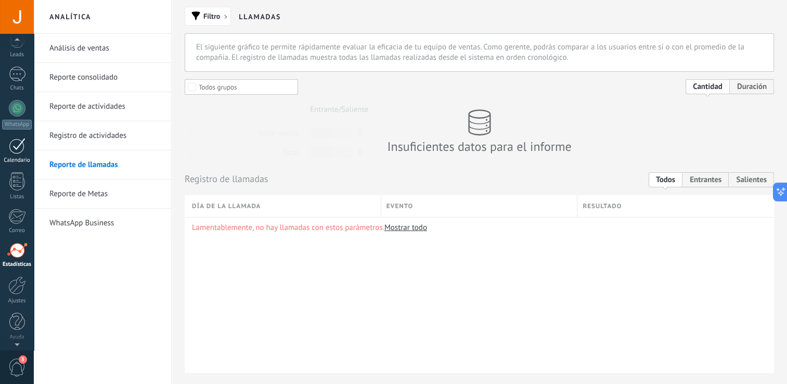
scroll to position [42, 0]
click at [16, 294] on div at bounding box center [17, 291] width 18 height 18
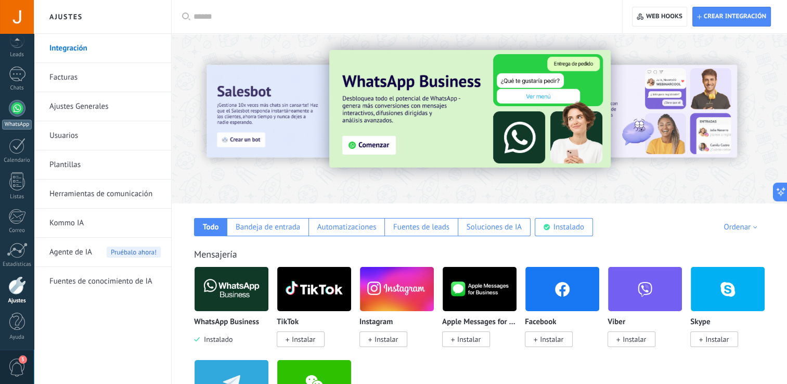
click at [15, 110] on div at bounding box center [17, 108] width 17 height 17
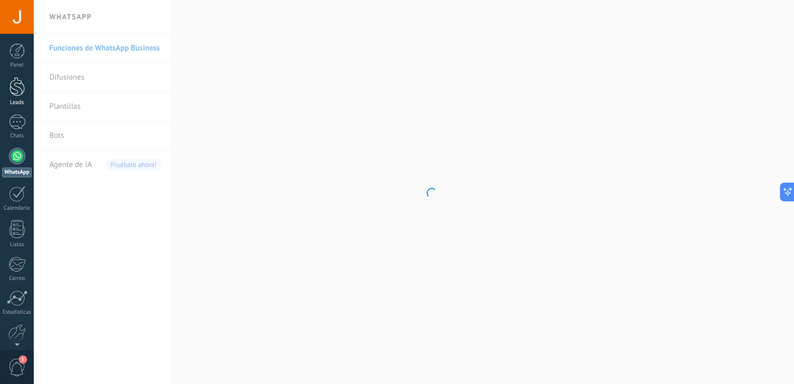
click at [14, 87] on div at bounding box center [17, 86] width 16 height 19
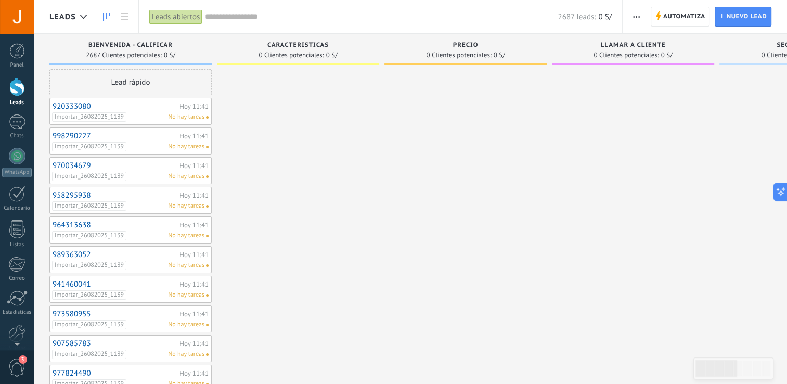
click at [153, 56] on span "2687 Clientes potenciales:" at bounding box center [124, 55] width 76 height 6
click at [318, 52] on span "0 Clientes potenciales:" at bounding box center [290, 55] width 65 height 6
click at [685, 12] on span "Automatiza" at bounding box center [684, 16] width 42 height 19
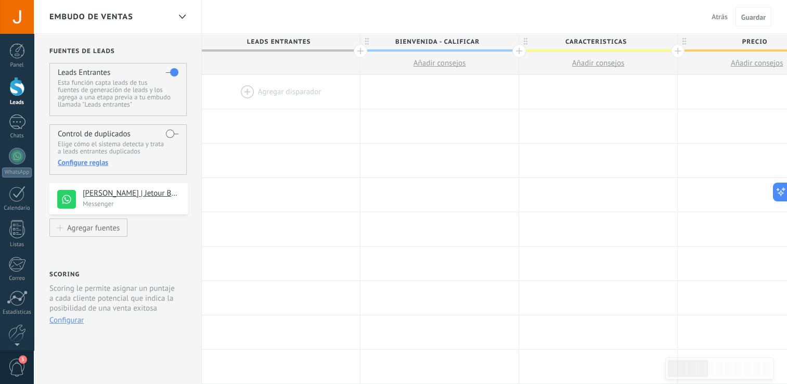
click at [518, 53] on div at bounding box center [519, 51] width 14 height 14
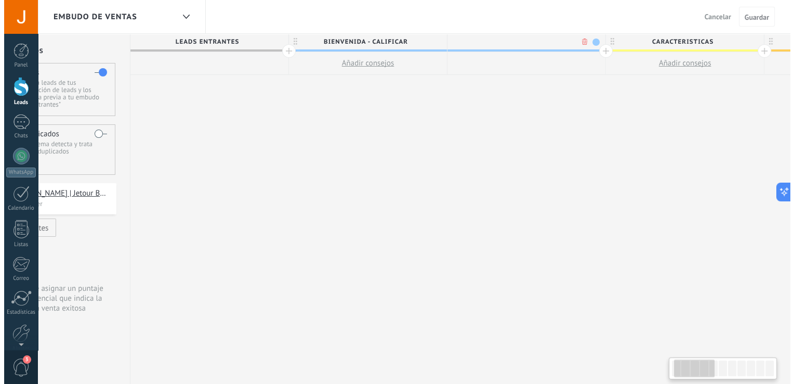
scroll to position [0, 77]
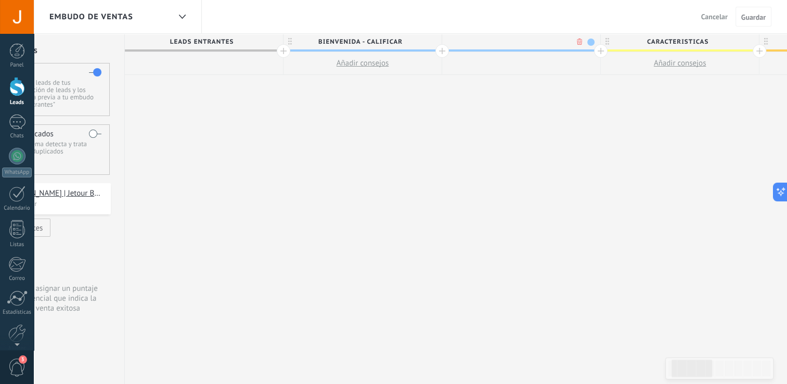
click at [375, 53] on button "Añadir consejos" at bounding box center [362, 63] width 158 height 22
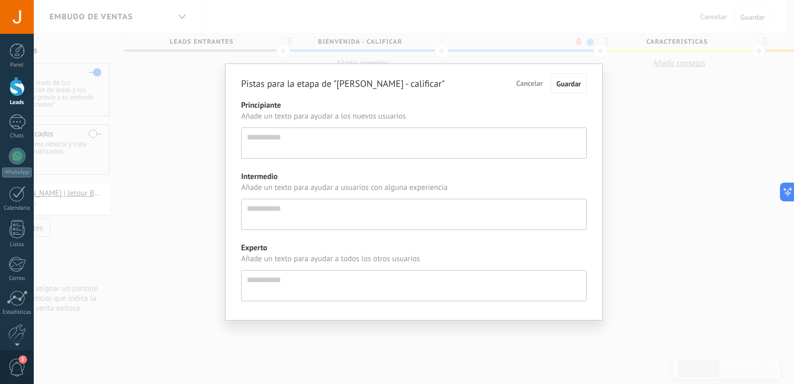
scroll to position [10, 0]
click at [574, 86] on span "Guardar" at bounding box center [569, 83] width 24 height 9
click at [537, 84] on span "Cancelar" at bounding box center [530, 82] width 27 height 9
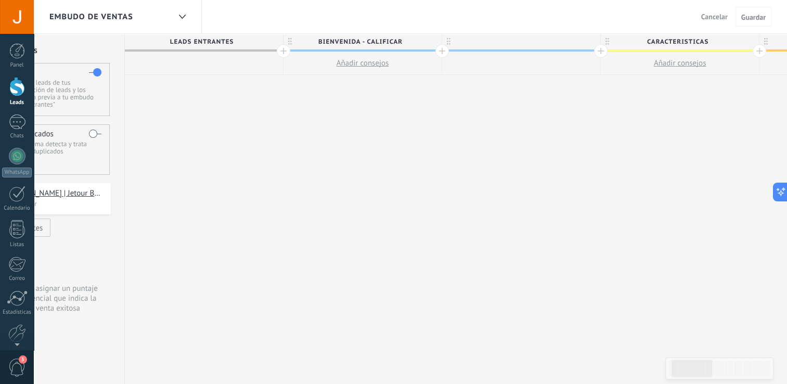
click at [576, 36] on div at bounding box center [521, 42] width 158 height 16
click at [576, 40] on body ".abccls-1,.abccls-2{fill-rule:evenodd}.abccls-2{fill:#fff} .abfcls-1{fill:none}…" at bounding box center [393, 192] width 787 height 384
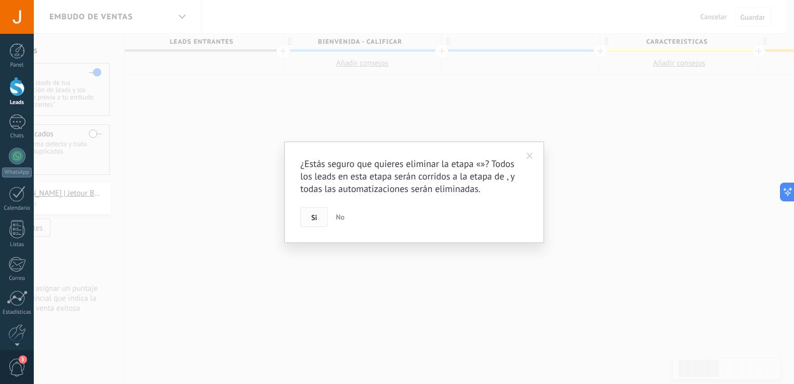
click at [315, 216] on span "Si" at bounding box center [314, 217] width 6 height 7
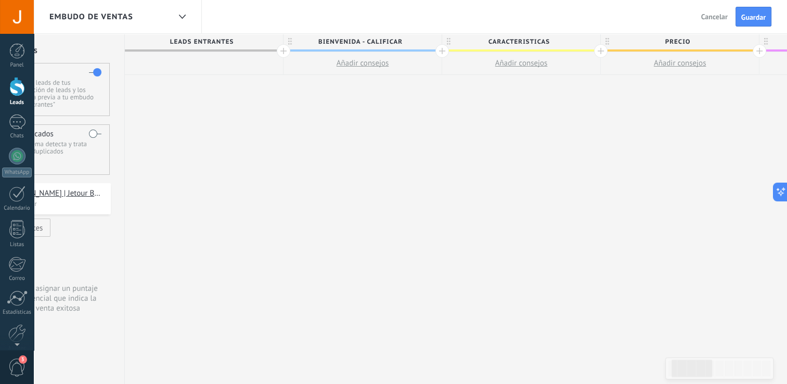
click at [365, 62] on span "Añadir consejos" at bounding box center [362, 63] width 53 height 10
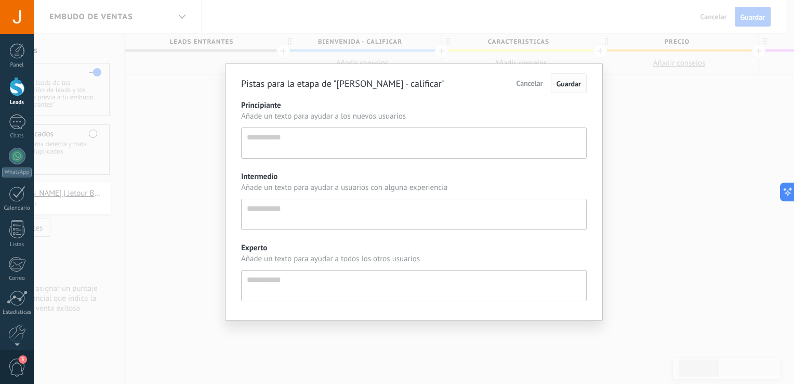
click at [573, 83] on span "Guardar" at bounding box center [569, 83] width 24 height 9
click at [528, 82] on span "Cancelar" at bounding box center [530, 82] width 27 height 9
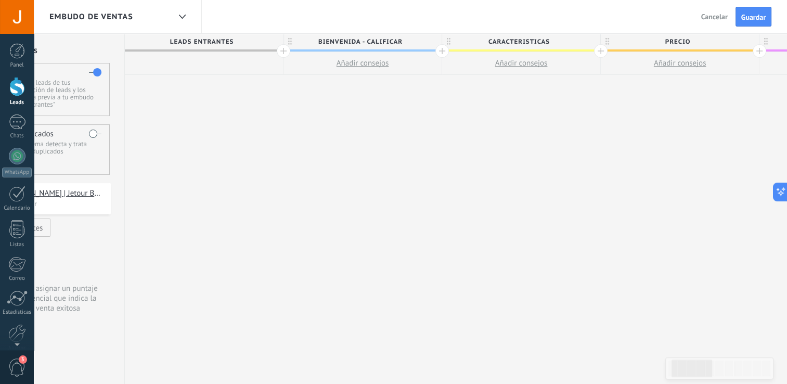
scroll to position [0, 0]
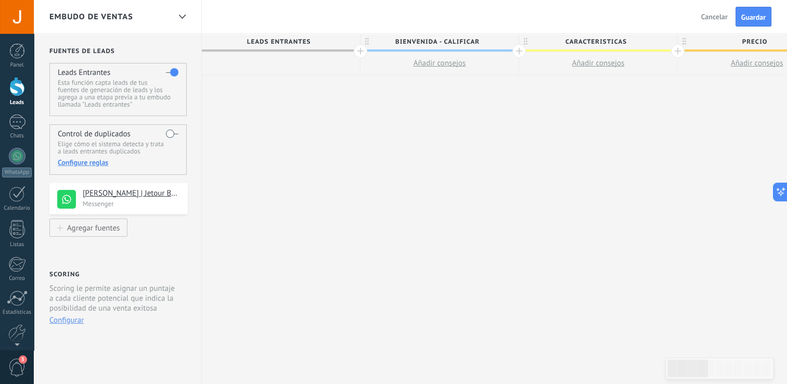
click at [168, 128] on label at bounding box center [172, 133] width 12 height 17
click at [336, 38] on span "Leads Entrantes" at bounding box center [278, 42] width 153 height 16
click at [366, 41] on icon at bounding box center [367, 41] width 4 height 7
click at [465, 42] on input "**********" at bounding box center [437, 42] width 138 height 16
click at [457, 67] on span "Añadir consejos" at bounding box center [439, 63] width 53 height 10
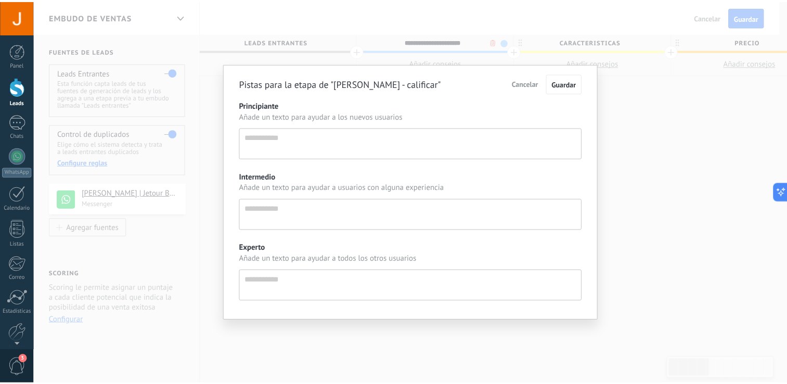
scroll to position [10, 0]
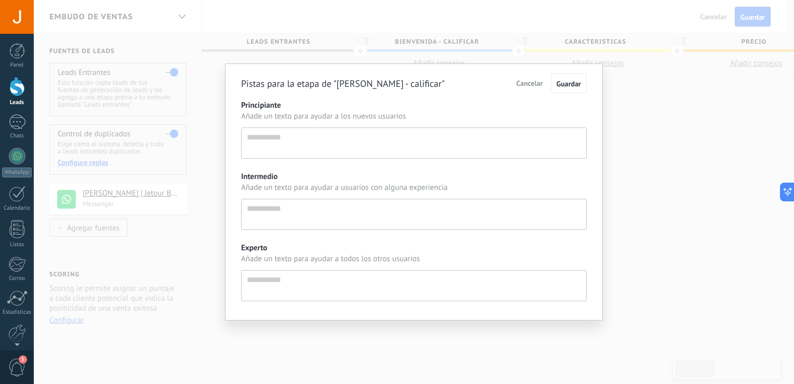
click at [533, 84] on span "Cancelar" at bounding box center [530, 82] width 27 height 9
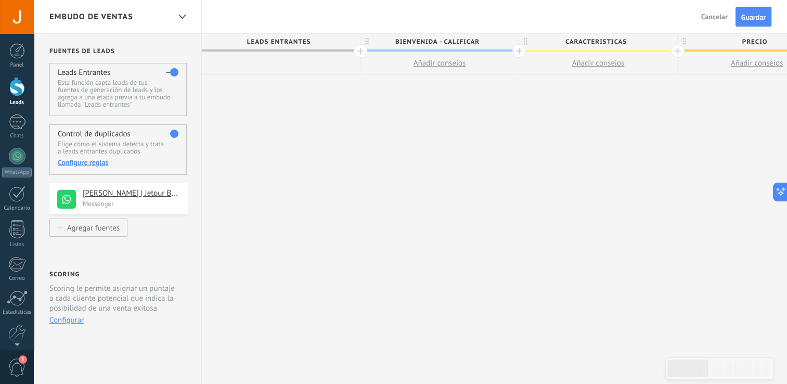
scroll to position [0, 0]
click at [181, 18] on use at bounding box center [181, 17] width 7 height 4
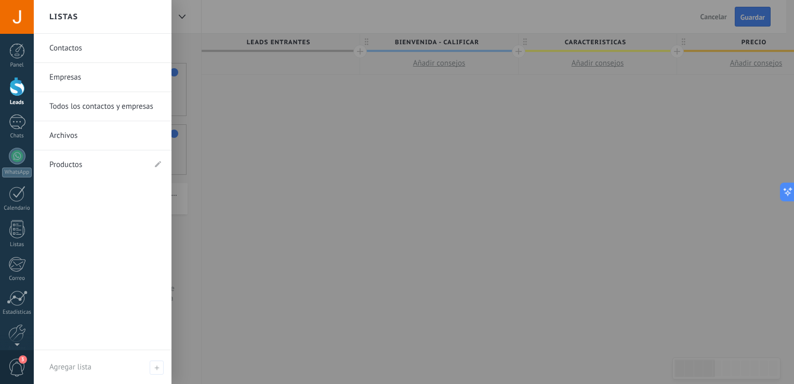
click at [281, 190] on div at bounding box center [431, 192] width 794 height 384
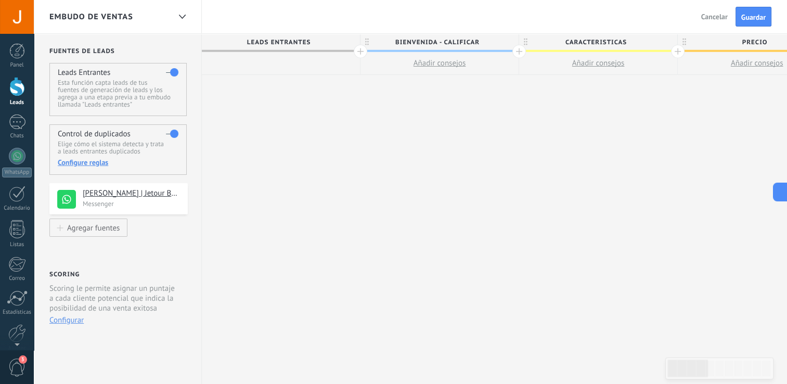
click at [122, 252] on div "**********" at bounding box center [118, 209] width 168 height 350
click at [430, 63] on span "Añadir consejos" at bounding box center [439, 63] width 53 height 10
type textarea "**********"
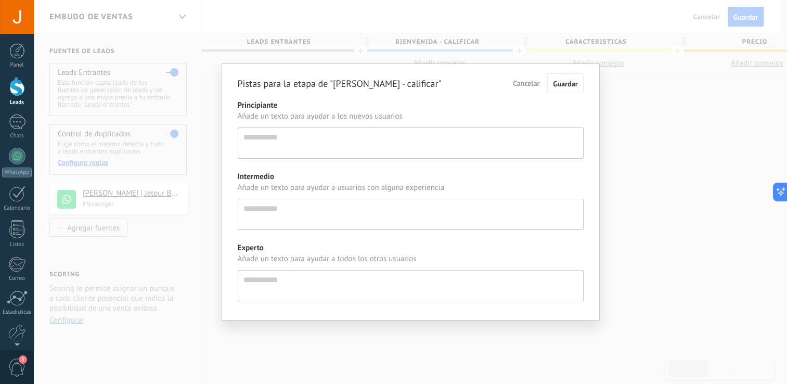
scroll to position [10, 0]
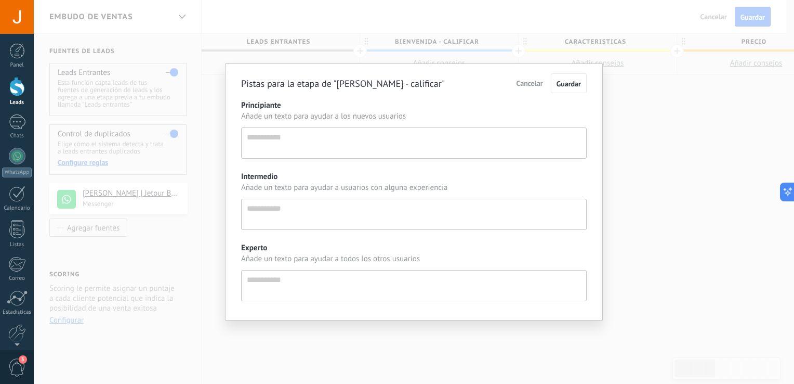
click at [468, 148] on textarea "Principiante" at bounding box center [414, 142] width 346 height 31
click at [530, 85] on span "Cancelar" at bounding box center [530, 82] width 27 height 9
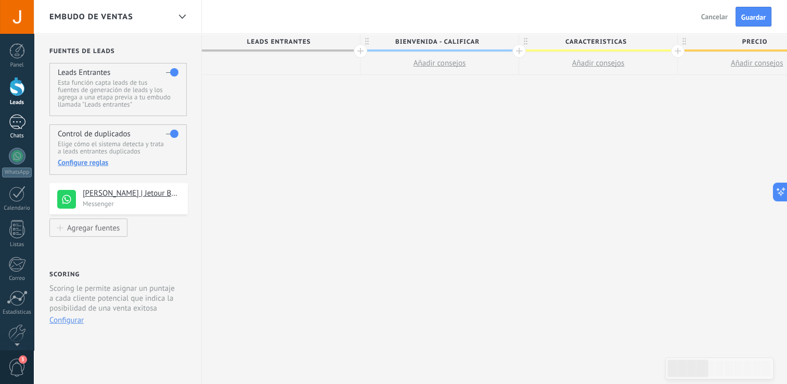
click at [13, 127] on div at bounding box center [17, 121] width 17 height 15
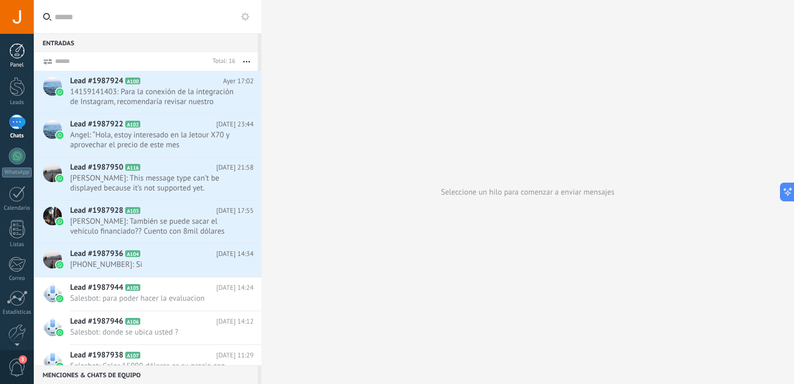
click at [19, 58] on div at bounding box center [17, 51] width 16 height 16
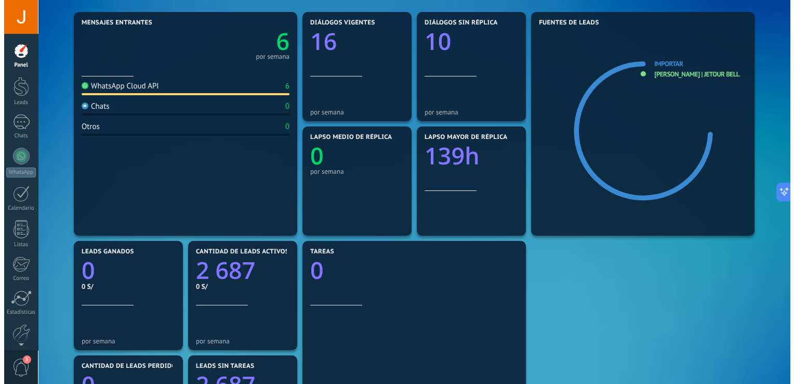
scroll to position [122, 0]
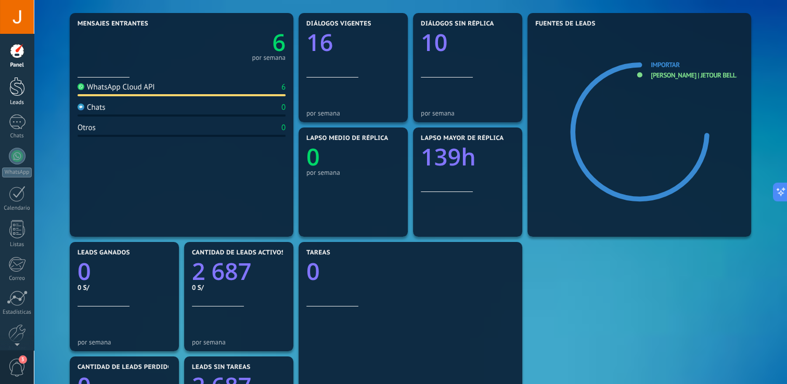
click at [14, 90] on div at bounding box center [17, 86] width 16 height 19
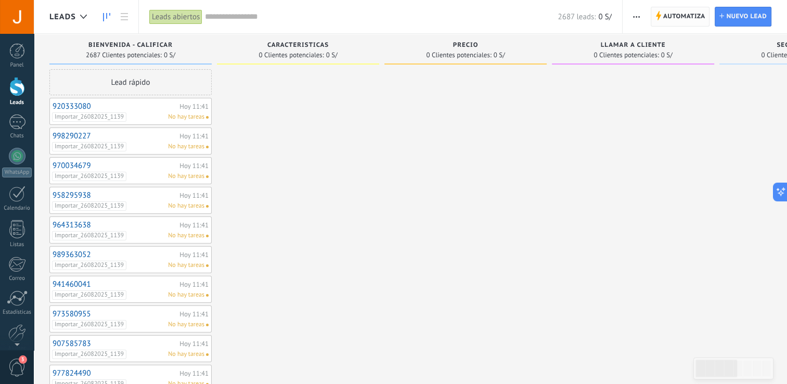
click at [683, 17] on span "Automatiza" at bounding box center [684, 16] width 42 height 19
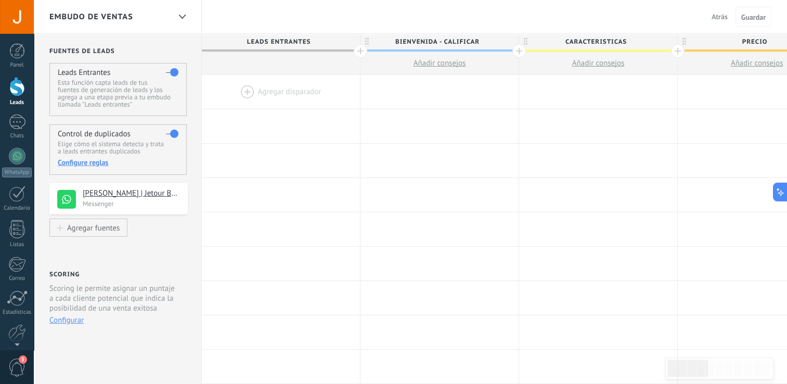
click at [242, 87] on div at bounding box center [281, 92] width 158 height 34
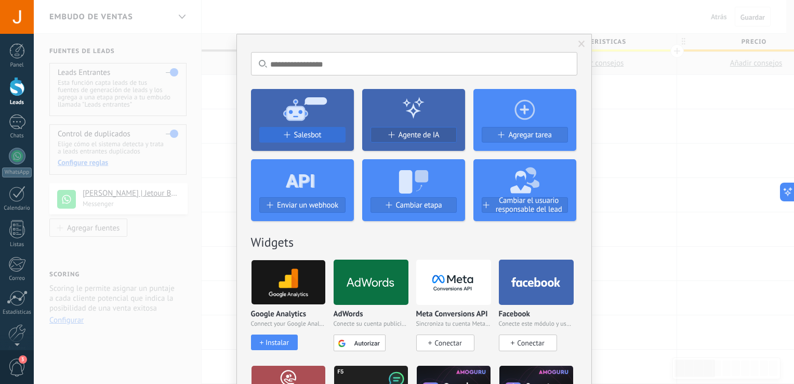
click at [308, 136] on span "Salesbot" at bounding box center [308, 134] width 28 height 9
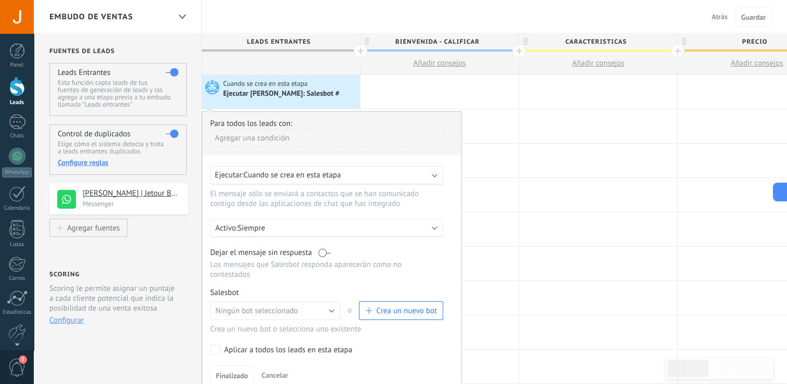
click at [272, 138] on div "Agregar una condición" at bounding box center [326, 138] width 233 height 18
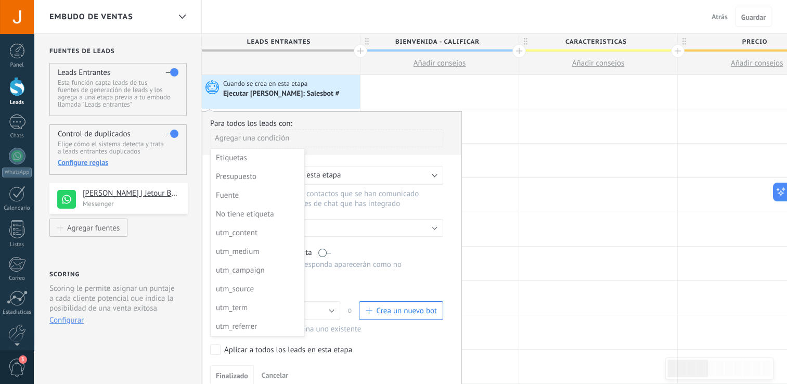
click at [394, 137] on div at bounding box center [331, 247] width 259 height 270
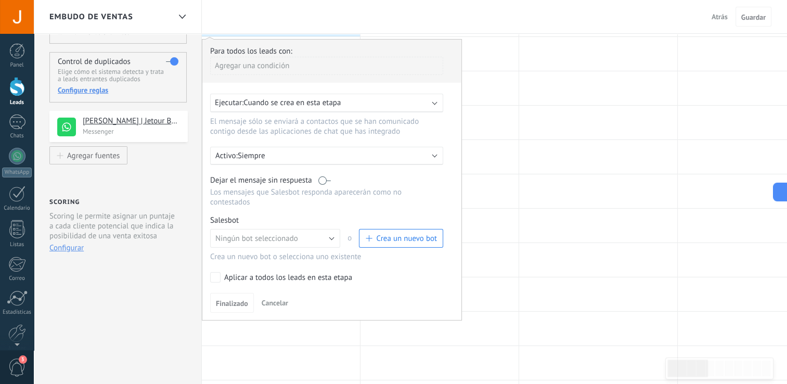
scroll to position [74, 0]
click at [270, 296] on span "Cancelar" at bounding box center [274, 300] width 27 height 9
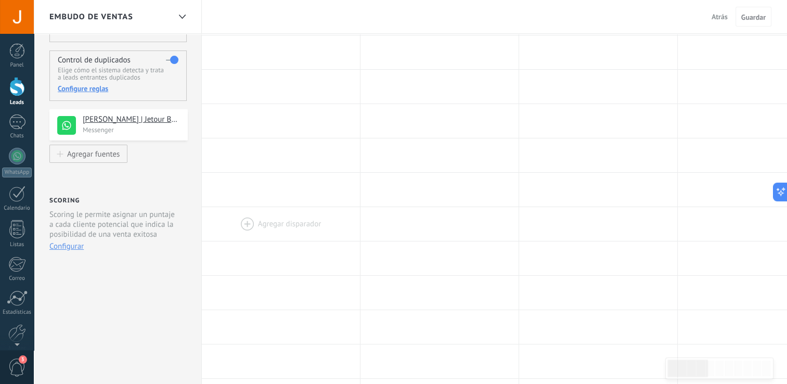
scroll to position [0, 0]
